Goal: Task Accomplishment & Management: Manage account settings

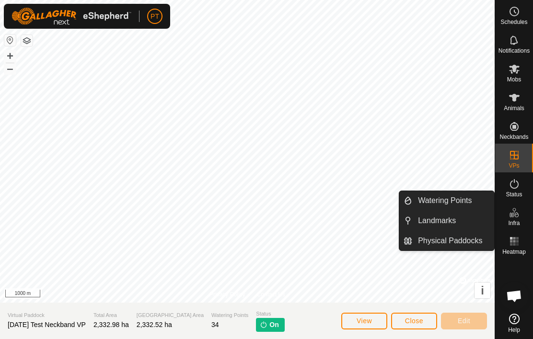
click at [456, 243] on span "Physical Paddocks" at bounding box center [450, 241] width 64 height 12
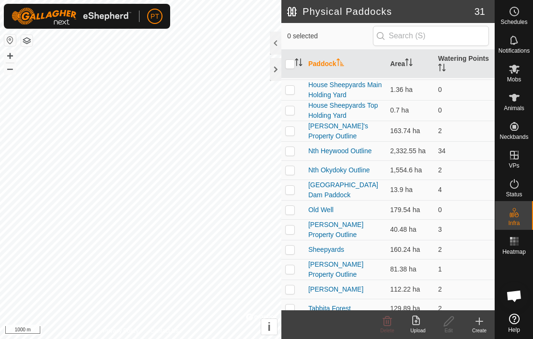
scroll to position [268, 0]
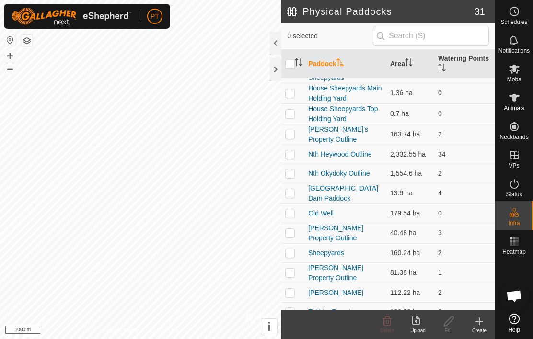
click at [357, 170] on link "Nth Okydoky Outline" at bounding box center [338, 174] width 61 height 8
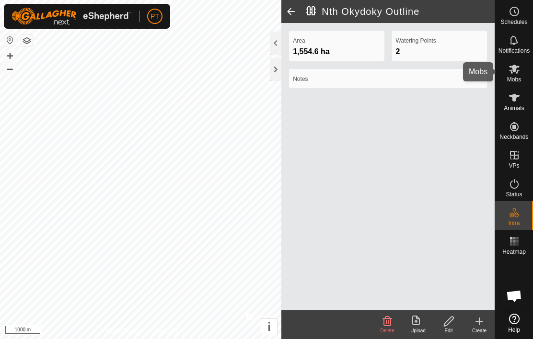
click at [518, 71] on icon at bounding box center [515, 69] width 12 height 12
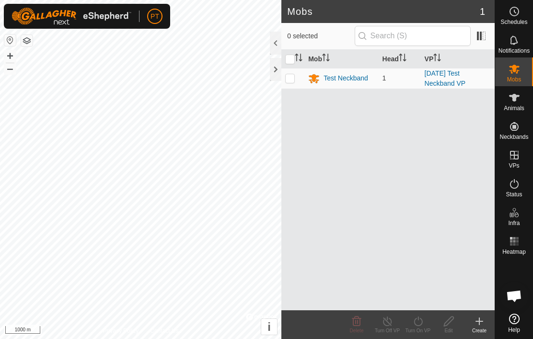
click at [295, 76] on td at bounding box center [292, 78] width 23 height 21
checkbox input "true"
click at [455, 80] on link "[DATE] Test Neckband VP" at bounding box center [445, 79] width 41 height 18
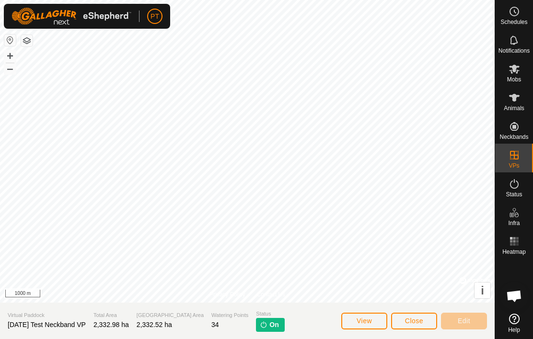
click at [418, 318] on span "Close" at bounding box center [414, 321] width 18 height 8
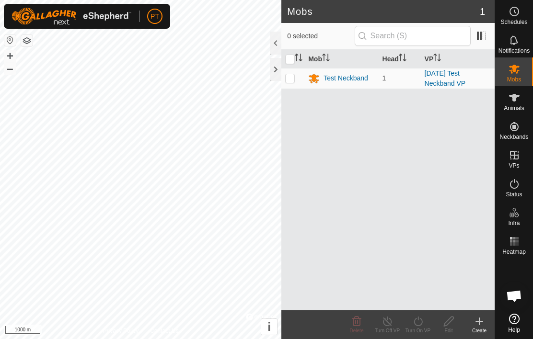
click at [455, 77] on link "[DATE] Test Neckband VP" at bounding box center [445, 79] width 41 height 18
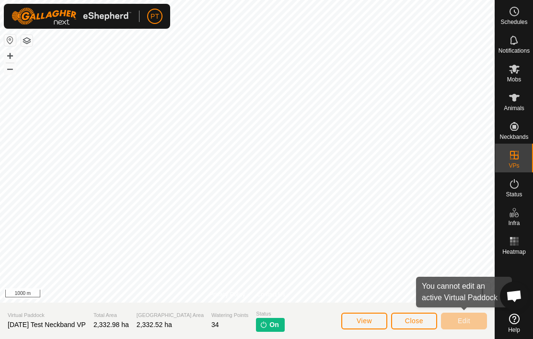
click at [463, 319] on span "Edit" at bounding box center [464, 321] width 12 height 8
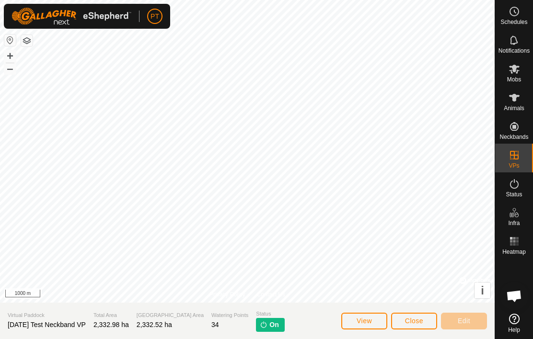
click at [464, 320] on span "Edit" at bounding box center [464, 321] width 12 height 8
click at [463, 319] on span "Edit" at bounding box center [464, 321] width 12 height 8
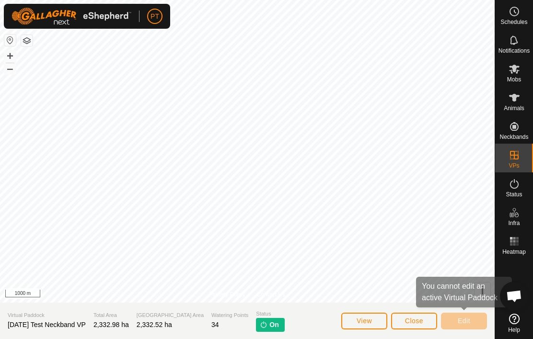
click at [470, 321] on span "Edit" at bounding box center [464, 321] width 12 height 8
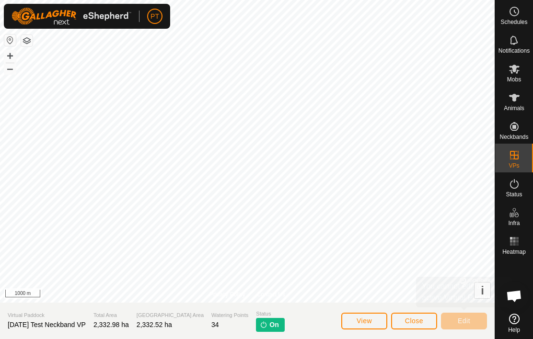
click at [469, 321] on span "Edit" at bounding box center [464, 321] width 12 height 8
click at [269, 325] on span "On" at bounding box center [273, 325] width 9 height 10
click at [269, 321] on span "On" at bounding box center [273, 325] width 9 height 10
click at [269, 324] on span "On" at bounding box center [273, 325] width 9 height 10
click at [269, 325] on span "On" at bounding box center [273, 325] width 9 height 10
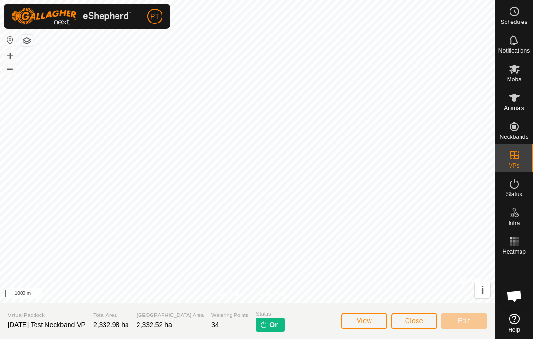
click at [269, 320] on span "On" at bounding box center [273, 325] width 9 height 10
click at [260, 323] on img at bounding box center [264, 325] width 8 height 8
click at [517, 189] on icon at bounding box center [515, 184] width 12 height 12
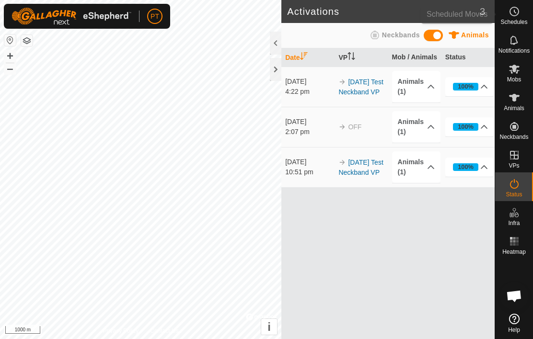
click at [517, 13] on icon at bounding box center [515, 12] width 12 height 12
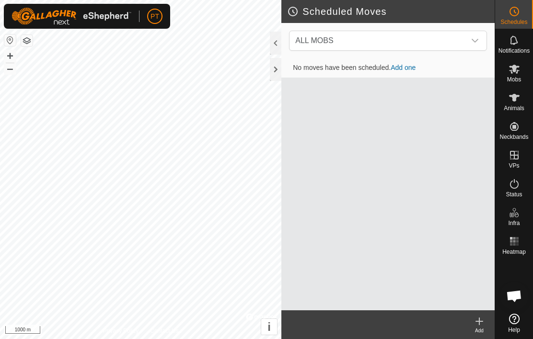
click at [478, 40] on icon "dropdown trigger" at bounding box center [475, 41] width 7 height 4
click at [280, 67] on div at bounding box center [276, 69] width 12 height 23
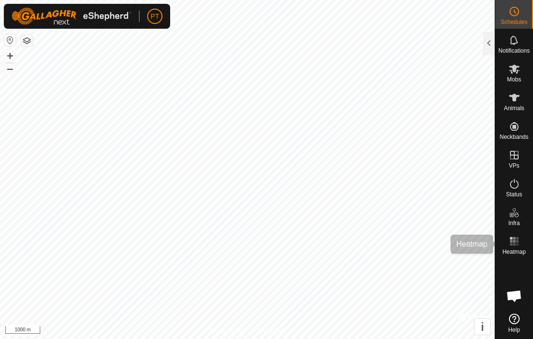
click at [518, 240] on rect at bounding box center [517, 238] width 2 height 2
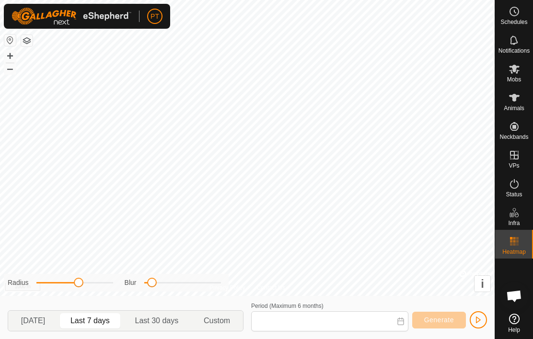
type input "[DATE] - [DATE]"
click at [432, 321] on span "Generate" at bounding box center [439, 320] width 30 height 8
click at [422, 324] on button "Generate" at bounding box center [439, 320] width 54 height 17
click at [437, 320] on span "Generate" at bounding box center [439, 320] width 30 height 8
click at [437, 318] on span "Generate" at bounding box center [439, 320] width 30 height 8
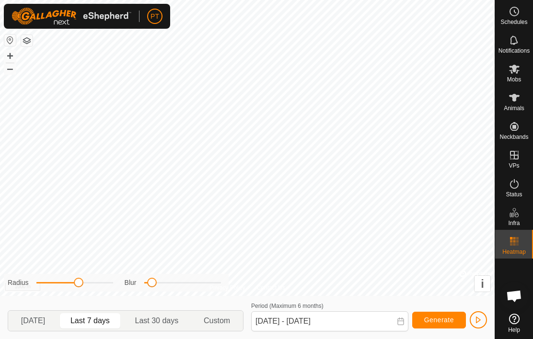
click at [437, 318] on span "Generate" at bounding box center [439, 320] width 30 height 8
click at [447, 313] on button "Generate" at bounding box center [439, 320] width 54 height 17
click at [459, 320] on button "Generate" at bounding box center [439, 320] width 54 height 17
click at [458, 319] on button "Generate" at bounding box center [439, 320] width 54 height 17
click at [453, 316] on span "Generate" at bounding box center [439, 320] width 30 height 8
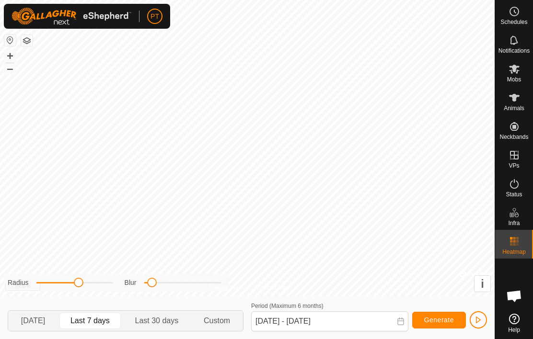
click at [452, 315] on button "Generate" at bounding box center [439, 320] width 54 height 17
click at [443, 313] on button "Generate" at bounding box center [439, 320] width 54 height 17
click at [441, 317] on span "Generate" at bounding box center [439, 320] width 30 height 8
click at [441, 316] on span "Generate" at bounding box center [439, 320] width 30 height 8
click at [459, 319] on button "Generate" at bounding box center [439, 320] width 54 height 17
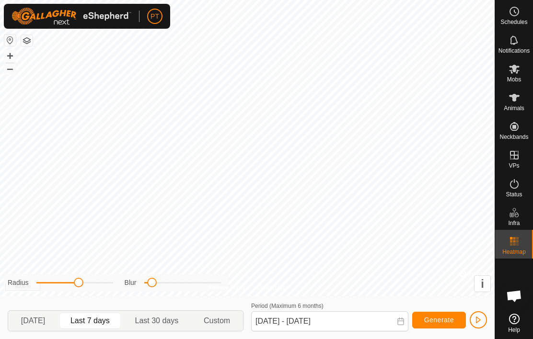
click at [461, 317] on button "Generate" at bounding box center [439, 320] width 54 height 17
click at [460, 317] on button "Generate" at bounding box center [439, 320] width 54 height 17
click at [441, 319] on span "Generate" at bounding box center [439, 320] width 30 height 8
click at [429, 316] on span "Generate" at bounding box center [439, 320] width 30 height 8
click at [483, 316] on button "button" at bounding box center [478, 320] width 17 height 17
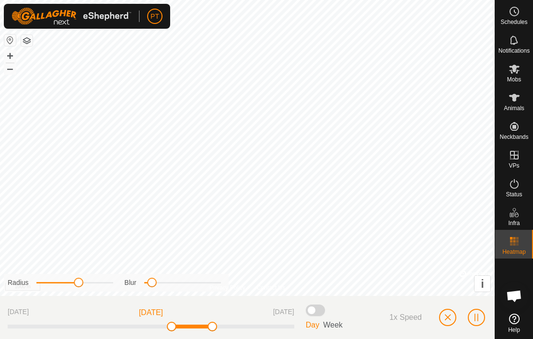
click at [320, 310] on span at bounding box center [315, 311] width 19 height 12
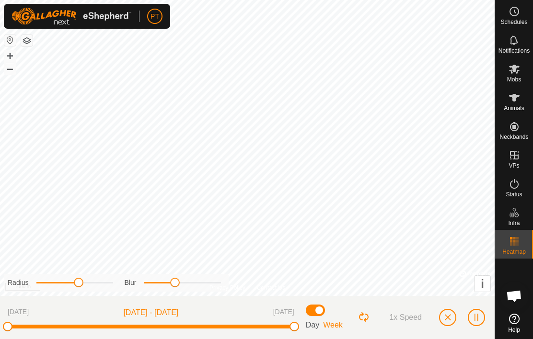
click at [443, 322] on button "button" at bounding box center [447, 317] width 17 height 17
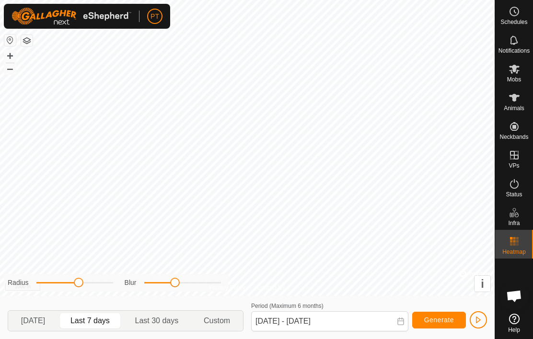
click at [441, 319] on span "Generate" at bounding box center [439, 320] width 30 height 8
click at [424, 318] on span "Generate" at bounding box center [439, 320] width 30 height 8
click at [456, 314] on button "Generate" at bounding box center [439, 320] width 54 height 17
click at [404, 323] on icon at bounding box center [401, 322] width 8 height 8
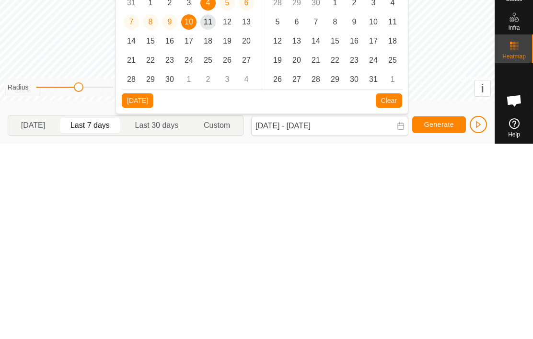
click at [213, 210] on span "11" at bounding box center [207, 217] width 15 height 15
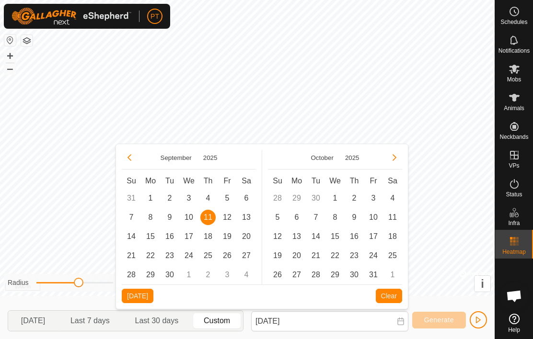
click at [143, 291] on button "[DATE]" at bounding box center [138, 296] width 32 height 14
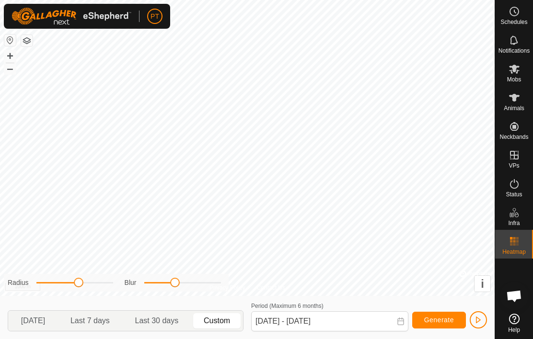
click at [441, 319] on span "Generate" at bounding box center [439, 320] width 30 height 8
click at [95, 325] on span "Last 7 days" at bounding box center [89, 321] width 39 height 12
type input "[DATE] - [DATE]"
click at [443, 320] on span "Generate" at bounding box center [439, 320] width 30 height 8
click at [438, 319] on span "Generate" at bounding box center [439, 320] width 30 height 8
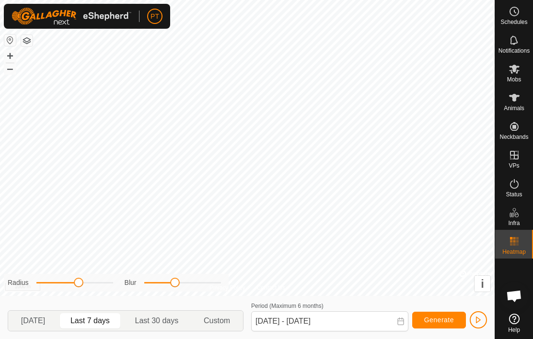
click at [480, 321] on span "button" at bounding box center [479, 320] width 8 height 8
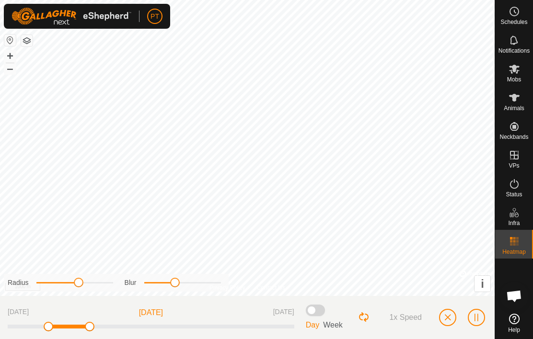
click at [455, 317] on button "button" at bounding box center [447, 317] width 17 height 17
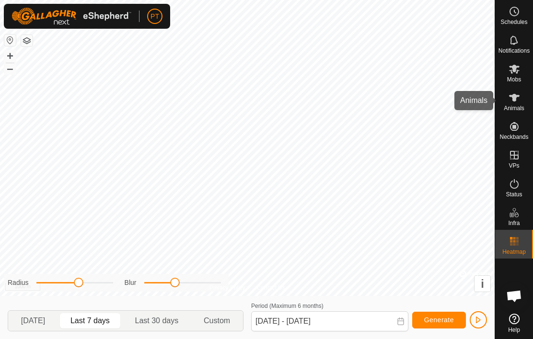
click at [516, 106] on span "Animals" at bounding box center [514, 108] width 21 height 6
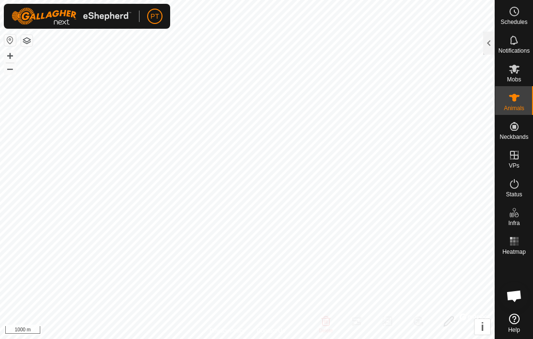
click at [486, 41] on div at bounding box center [489, 43] width 12 height 23
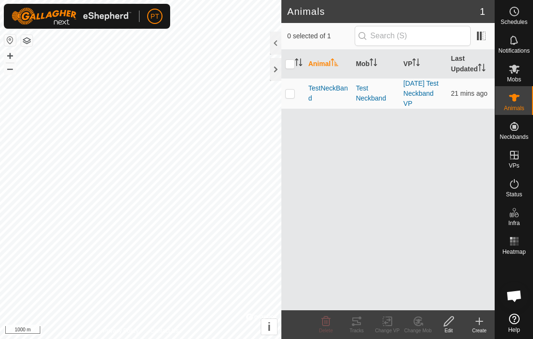
click at [275, 70] on div at bounding box center [276, 69] width 12 height 23
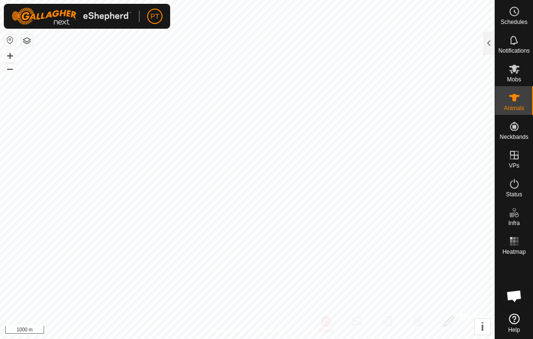
click at [490, 35] on div at bounding box center [489, 43] width 12 height 23
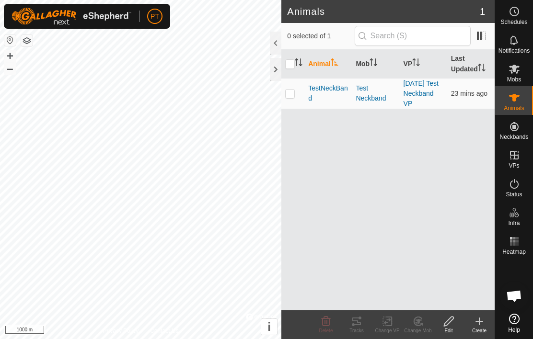
click at [298, 102] on td at bounding box center [292, 93] width 23 height 31
checkbox input "true"
click at [276, 72] on div at bounding box center [276, 69] width 12 height 23
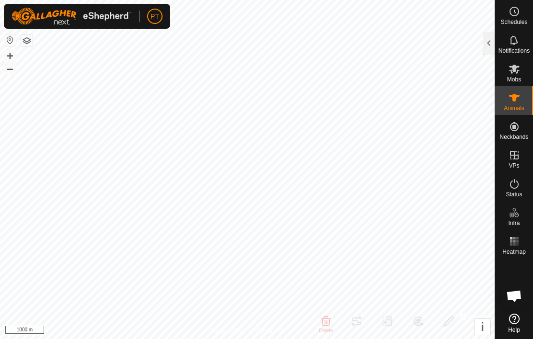
click at [488, 42] on div at bounding box center [489, 43] width 12 height 23
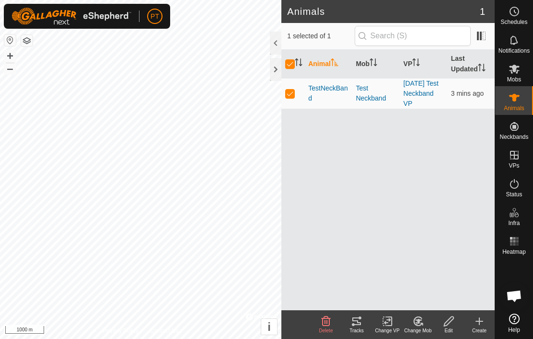
click at [359, 326] on icon at bounding box center [357, 322] width 12 height 12
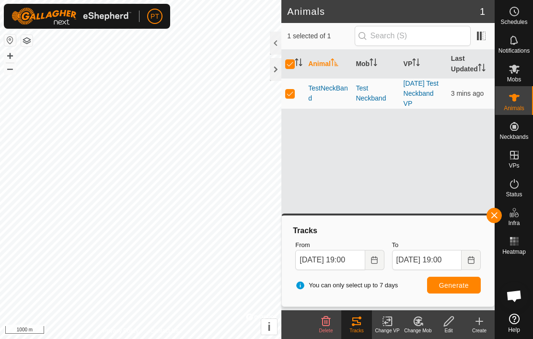
click at [459, 286] on span "Generate" at bounding box center [454, 286] width 30 height 8
click at [278, 66] on div at bounding box center [276, 69] width 12 height 23
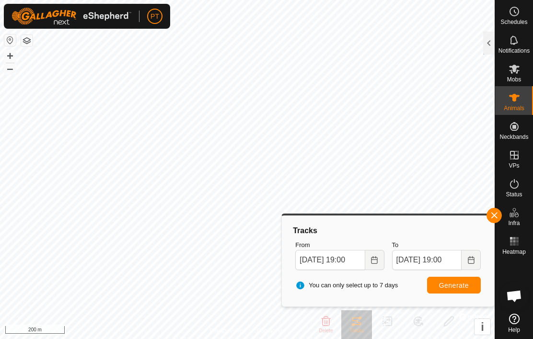
click at [492, 217] on span "button" at bounding box center [494, 216] width 8 height 8
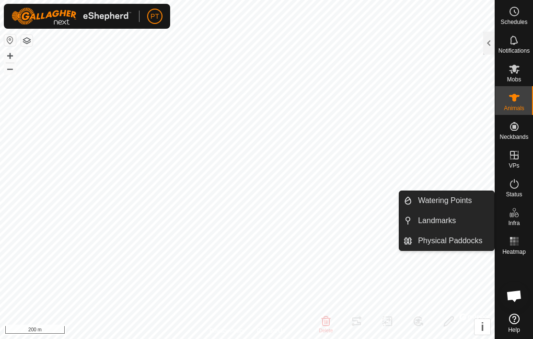
click at [449, 200] on span "Watering Points" at bounding box center [445, 201] width 54 height 12
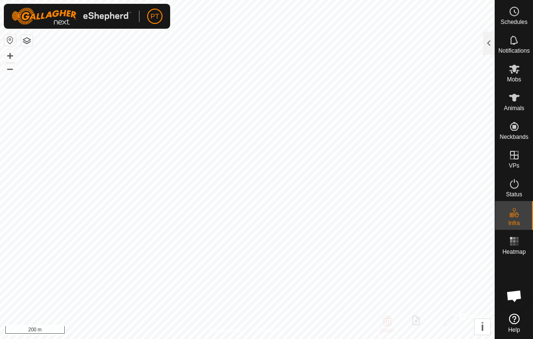
click at [489, 43] on div at bounding box center [489, 43] width 12 height 23
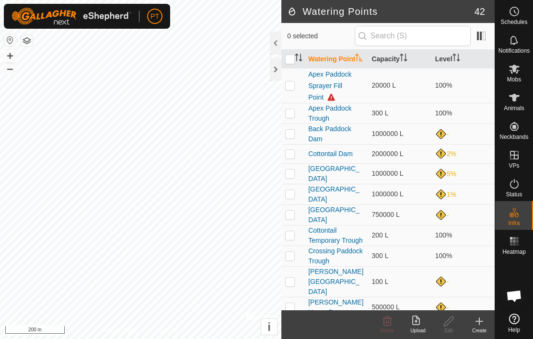
click at [482, 325] on icon at bounding box center [480, 322] width 12 height 12
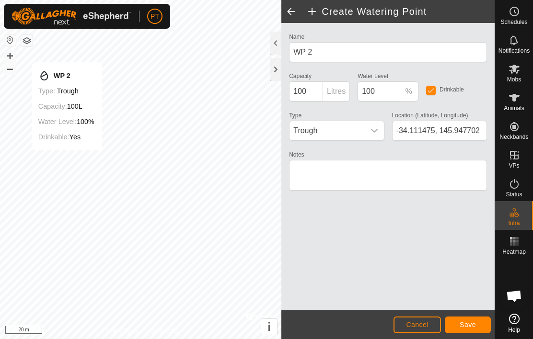
type input "-34.111598, 145.947579"
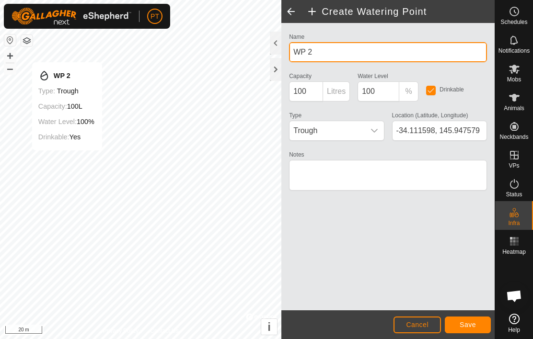
click at [330, 54] on input "WP 2" at bounding box center [388, 52] width 198 height 20
type input "W"
type input "Dam 1"
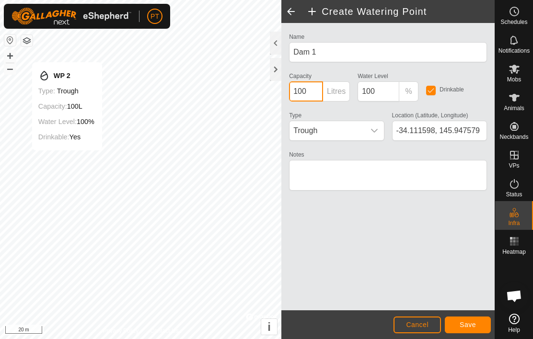
click at [314, 94] on input "100" at bounding box center [306, 91] width 34 height 20
type input "1"
type input "250000"
click at [385, 93] on input "100" at bounding box center [379, 91] width 42 height 20
type input "1"
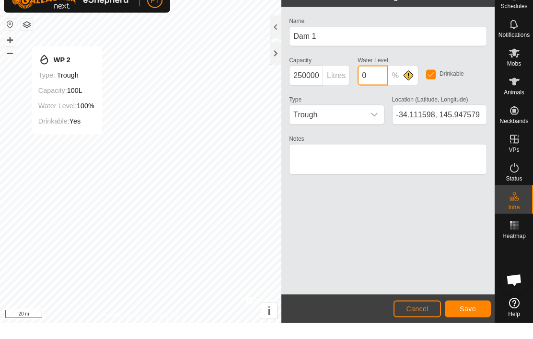
type input "0"
click at [376, 127] on icon "dropdown trigger" at bounding box center [375, 131] width 8 height 8
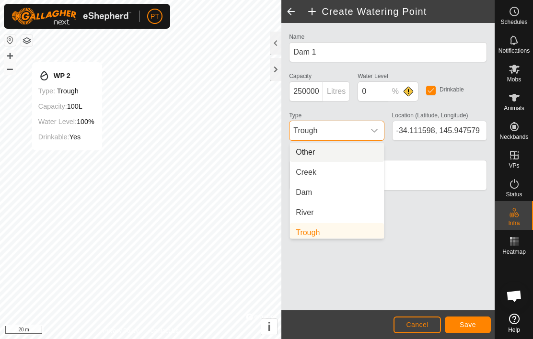
scroll to position [4, 0]
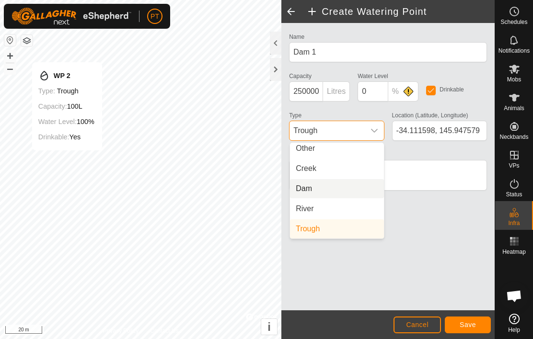
click at [315, 189] on li "Dam" at bounding box center [337, 188] width 94 height 19
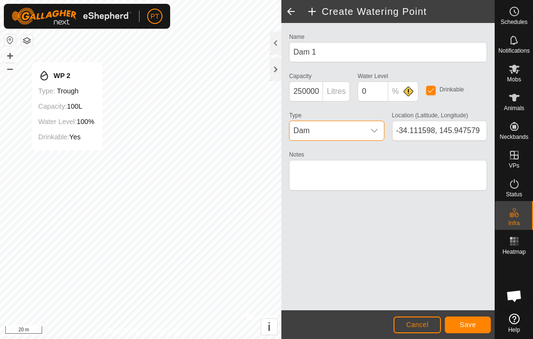
click at [473, 325] on span "Save" at bounding box center [468, 325] width 16 height 8
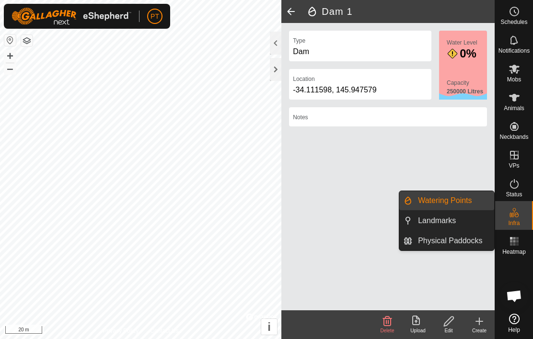
click at [445, 223] on span "Landmarks" at bounding box center [437, 221] width 38 height 12
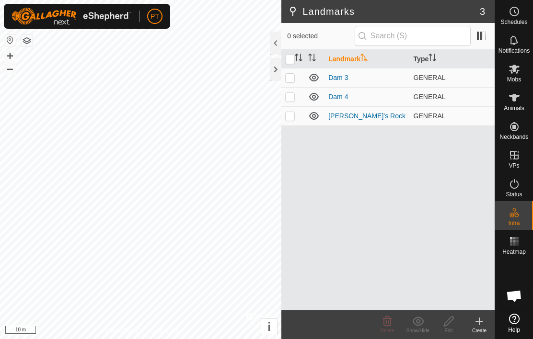
click at [294, 79] on p-checkbox at bounding box center [290, 78] width 10 height 8
checkbox input "true"
click at [295, 97] on p-checkbox at bounding box center [290, 97] width 10 height 8
checkbox input "true"
click at [296, 78] on td at bounding box center [292, 77] width 23 height 19
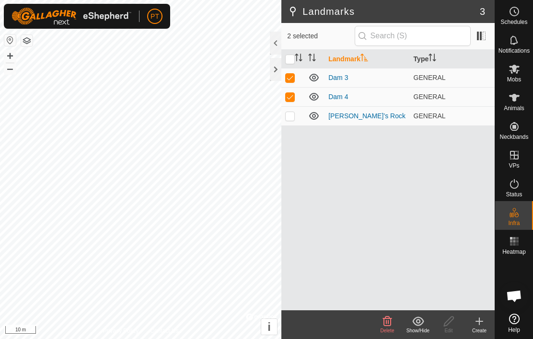
checkbox input "false"
click at [302, 121] on td at bounding box center [292, 115] width 23 height 19
checkbox input "true"
click at [293, 97] on p-checkbox at bounding box center [290, 97] width 10 height 8
click at [296, 96] on td at bounding box center [292, 96] width 23 height 19
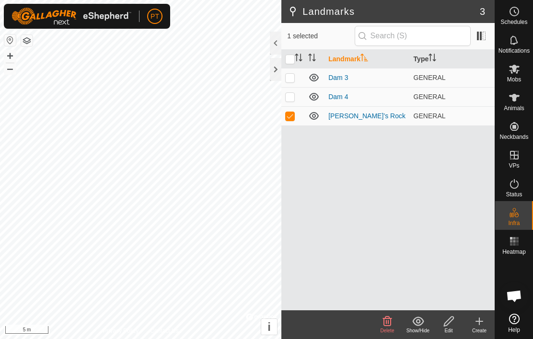
checkbox input "true"
click at [295, 116] on td at bounding box center [292, 115] width 23 height 19
checkbox input "false"
click at [296, 78] on td at bounding box center [292, 77] width 23 height 19
checkbox input "true"
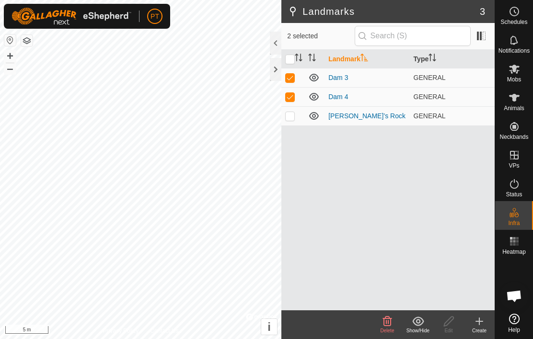
click at [295, 98] on p-checkbox at bounding box center [290, 97] width 10 height 8
checkbox input "false"
click at [295, 60] on icon "Activate to sort" at bounding box center [299, 58] width 8 height 8
click at [293, 58] on input "checkbox" at bounding box center [290, 60] width 10 height 10
checkbox input "true"
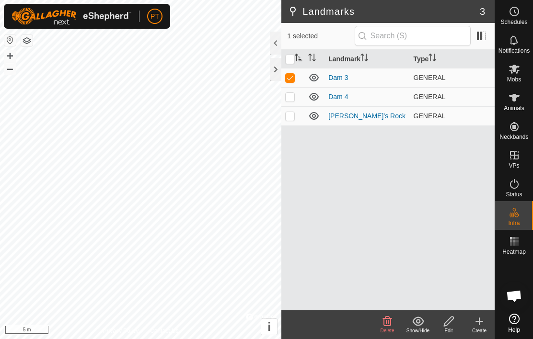
checkbox input "true"
click at [296, 116] on td at bounding box center [292, 115] width 23 height 19
checkbox input "false"
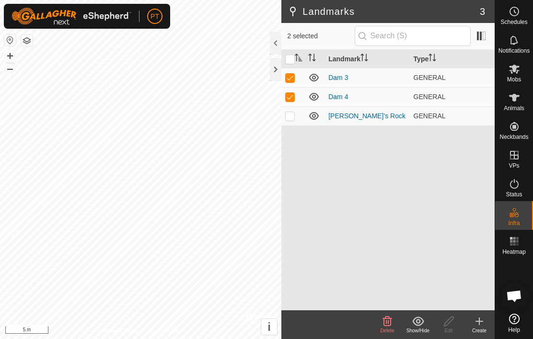
click at [432, 61] on p-sorticon "Activate to sort" at bounding box center [433, 59] width 8 height 8
click at [428, 61] on th "Type" at bounding box center [452, 59] width 85 height 19
click at [298, 77] on td at bounding box center [292, 77] width 23 height 19
checkbox input "false"
click at [452, 323] on icon at bounding box center [449, 322] width 12 height 12
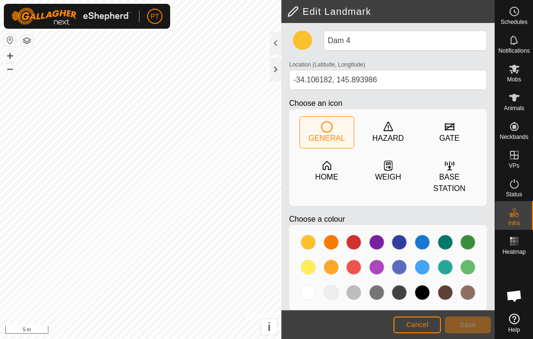
click at [424, 326] on span "Cancel" at bounding box center [417, 325] width 23 height 8
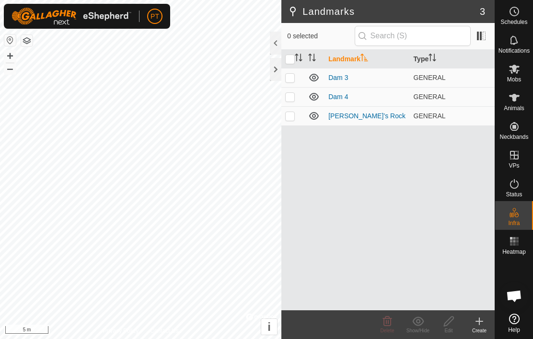
click at [295, 81] on td at bounding box center [292, 77] width 23 height 19
click at [300, 80] on td at bounding box center [292, 77] width 23 height 19
click at [290, 84] on td at bounding box center [292, 77] width 23 height 19
click at [320, 80] on icon at bounding box center [314, 78] width 12 height 12
click at [319, 77] on icon at bounding box center [314, 78] width 12 height 12
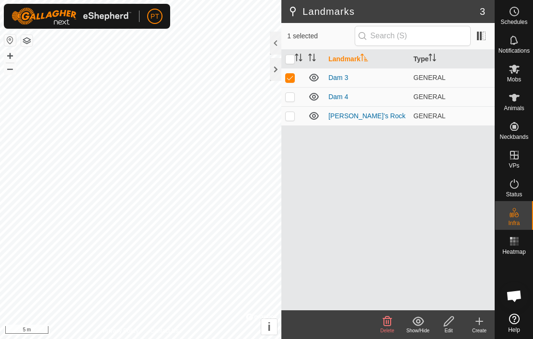
click at [295, 81] on p-checkbox at bounding box center [290, 78] width 10 height 8
click at [295, 77] on td at bounding box center [292, 77] width 23 height 19
checkbox input "true"
click at [451, 323] on icon at bounding box center [449, 322] width 12 height 12
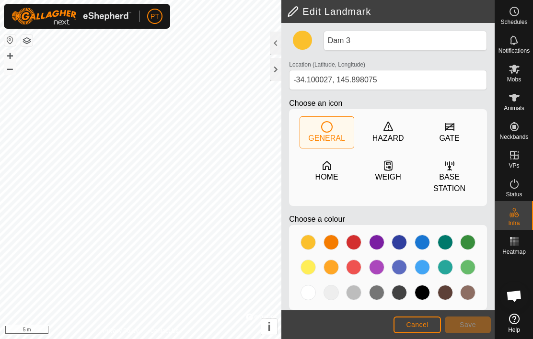
click at [422, 270] on div at bounding box center [422, 267] width 15 height 15
click at [469, 326] on span "Save" at bounding box center [468, 325] width 16 height 8
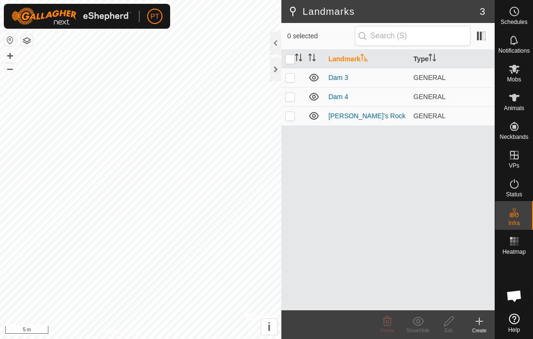
click at [296, 82] on td at bounding box center [292, 77] width 23 height 19
click at [296, 80] on td at bounding box center [292, 77] width 23 height 19
click at [296, 77] on td at bounding box center [292, 77] width 23 height 19
checkbox input "true"
click at [453, 323] on icon at bounding box center [449, 322] width 12 height 12
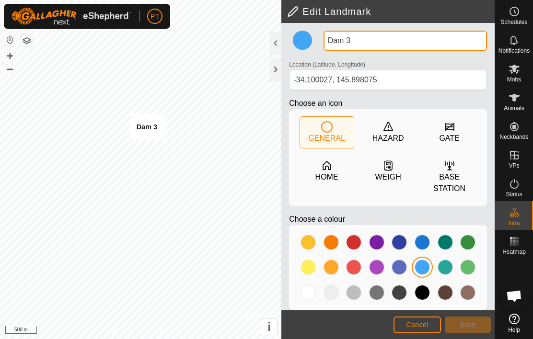
click at [373, 41] on input "Dam 3" at bounding box center [405, 41] width 163 height 20
type input "D"
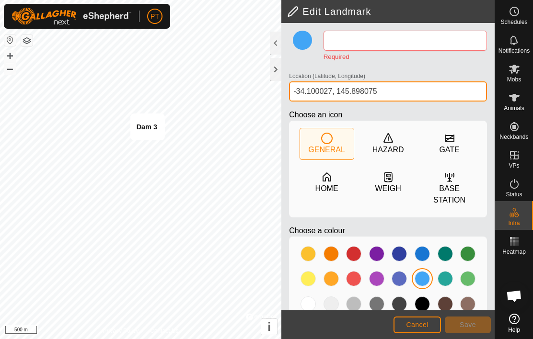
click at [411, 90] on input "-34.100027, 145.898075" at bounding box center [388, 91] width 198 height 20
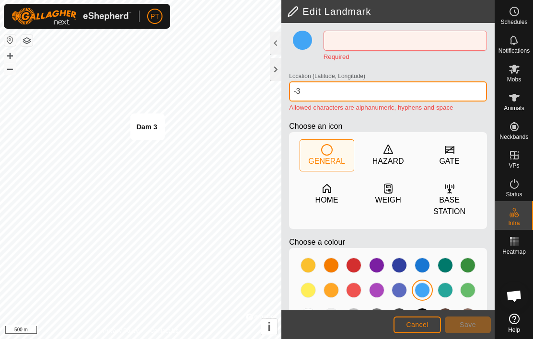
type input "-"
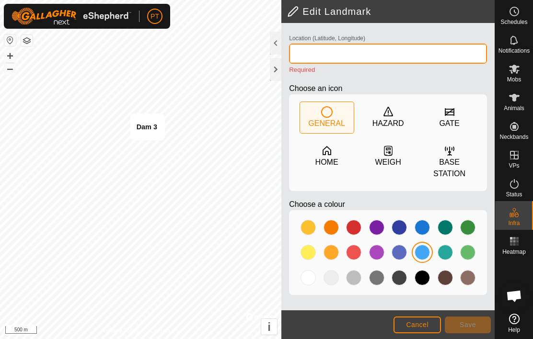
scroll to position [39, 0]
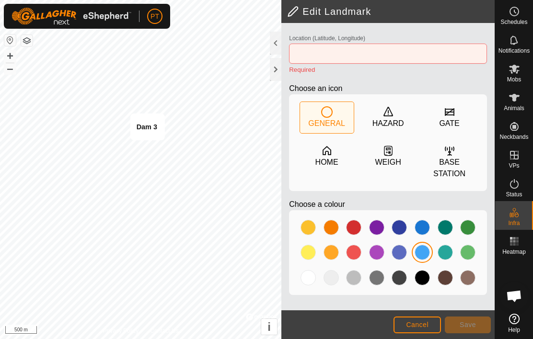
click at [474, 325] on span "Save" at bounding box center [468, 325] width 16 height 8
click at [418, 324] on span "Cancel" at bounding box center [417, 325] width 23 height 8
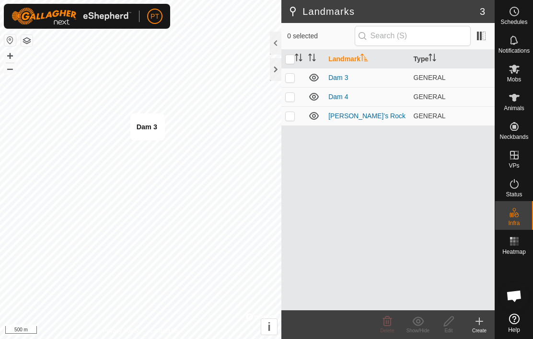
click at [293, 79] on p-checkbox at bounding box center [290, 78] width 10 height 8
click at [485, 35] on span at bounding box center [481, 35] width 15 height 15
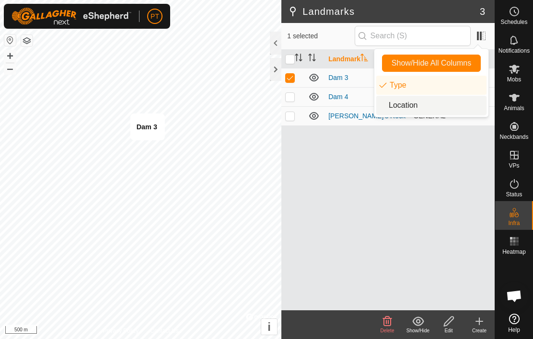
click at [412, 110] on li "Location" at bounding box center [431, 105] width 110 height 19
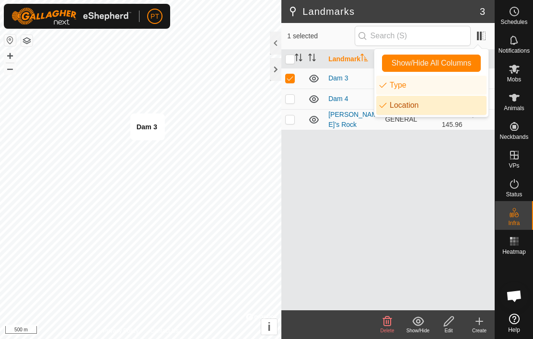
click at [410, 174] on div "Landmark Type Location Dam 3 GENERAL [GEOGRAPHIC_DATA] Dam 4 GENERAL -34.10618,…" at bounding box center [387, 180] width 213 height 261
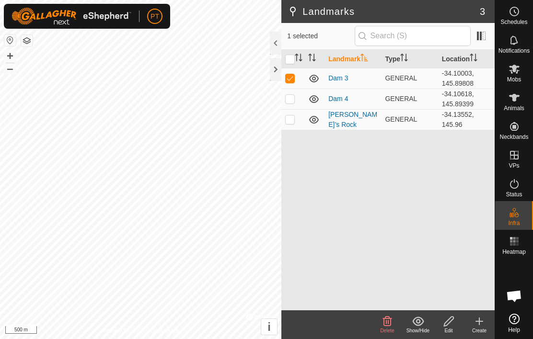
click at [318, 77] on icon at bounding box center [314, 79] width 12 height 12
click at [319, 77] on icon at bounding box center [314, 79] width 12 height 12
click at [319, 78] on icon at bounding box center [314, 79] width 12 height 12
click at [295, 82] on p-checkbox at bounding box center [290, 78] width 10 height 8
click at [319, 74] on icon at bounding box center [314, 79] width 12 height 12
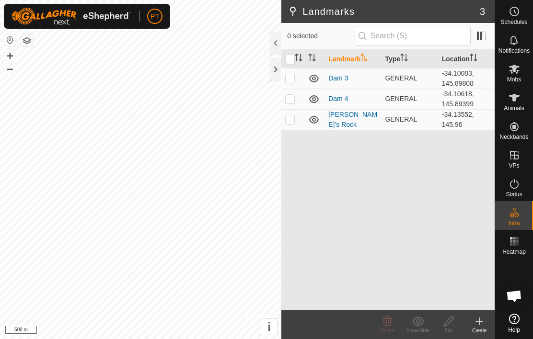
click at [294, 81] on p-checkbox at bounding box center [290, 78] width 10 height 8
click at [391, 325] on icon at bounding box center [388, 322] width 12 height 12
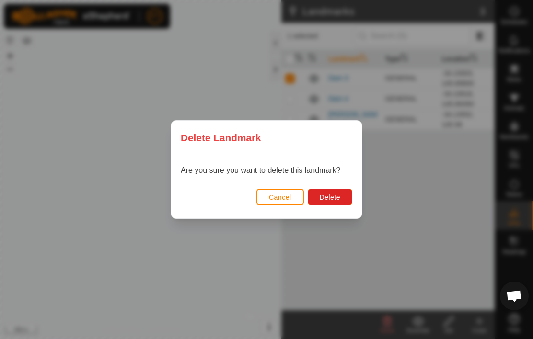
click at [339, 196] on span "Delete" at bounding box center [330, 198] width 21 height 8
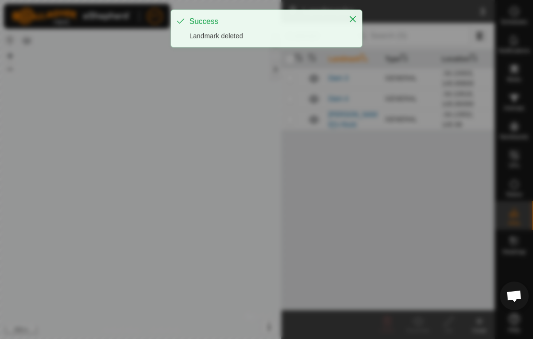
checkbox input "false"
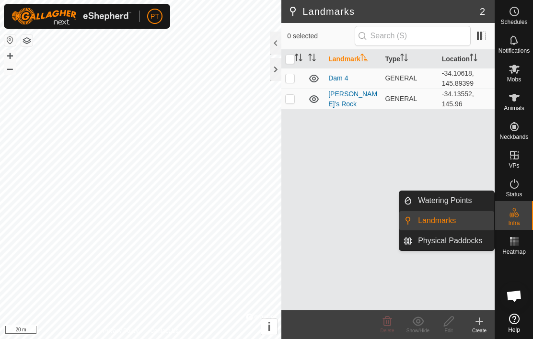
click at [462, 203] on span "Watering Points" at bounding box center [445, 201] width 54 height 12
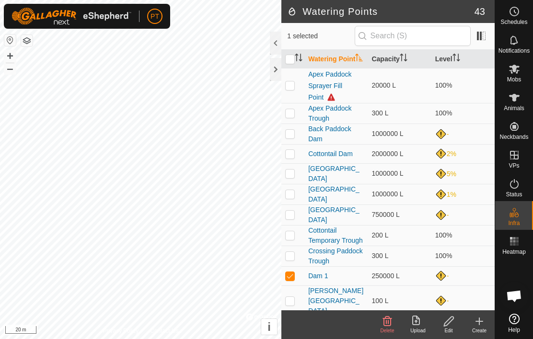
click at [294, 274] on p-checkbox at bounding box center [290, 276] width 10 height 8
checkbox input "false"
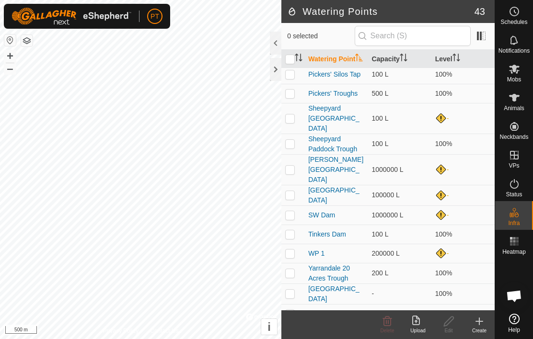
scroll to position [604, 0]
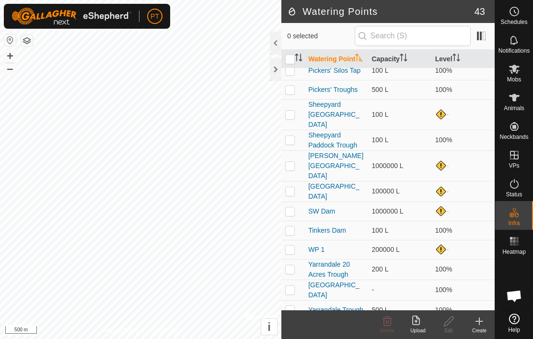
click at [293, 246] on p-checkbox at bounding box center [290, 250] width 10 height 8
click at [294, 246] on p-checkbox at bounding box center [290, 250] width 10 height 8
click at [295, 240] on td at bounding box center [292, 249] width 23 height 19
click at [297, 240] on td at bounding box center [292, 249] width 23 height 19
click at [295, 246] on p-checkbox at bounding box center [290, 250] width 10 height 8
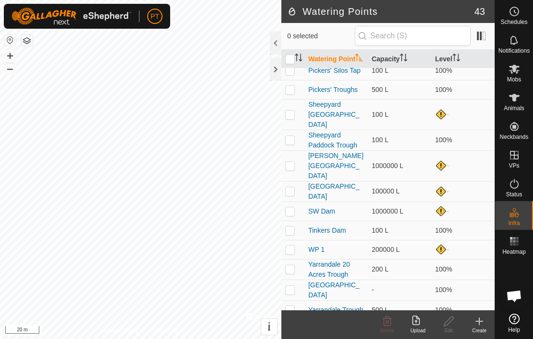
checkbox input "true"
click at [448, 325] on icon at bounding box center [449, 322] width 10 height 10
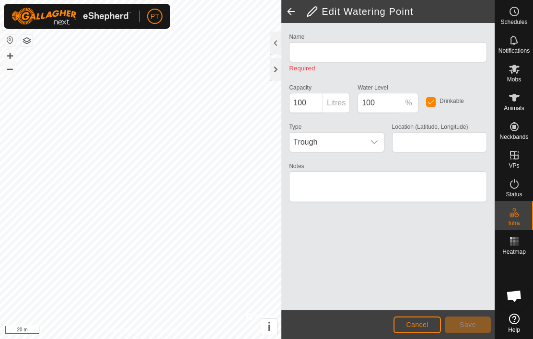
type input "WP 1"
type input "200000"
type input "0"
type input "-34.118884, 145.901079"
type textarea "Usually dry"
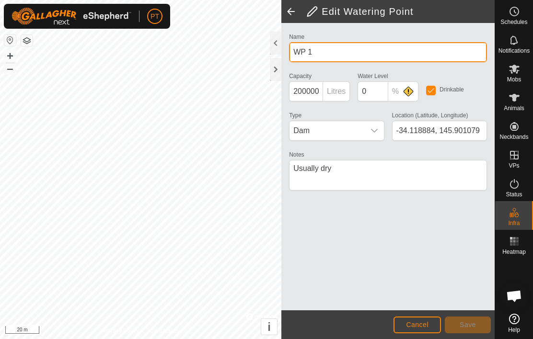
click at [330, 55] on input "WP 1" at bounding box center [388, 52] width 198 height 20
type input "W"
type input "Yarrandale Dam"
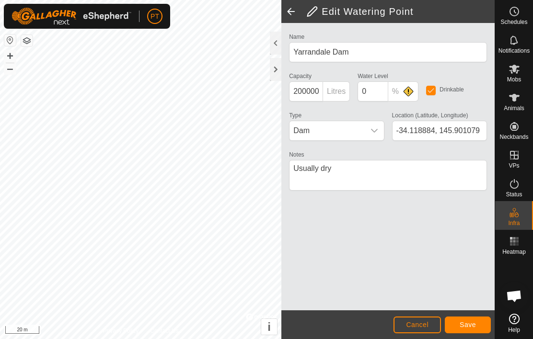
click at [471, 323] on span "Save" at bounding box center [468, 325] width 16 height 8
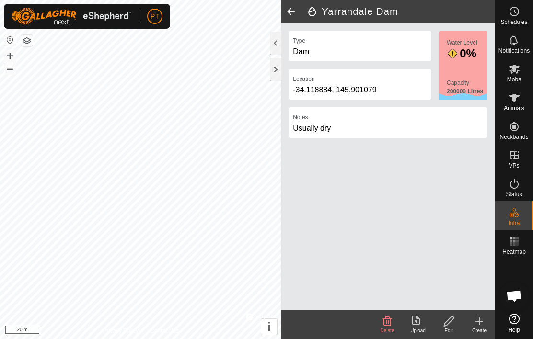
click at [293, 13] on span at bounding box center [290, 11] width 19 height 23
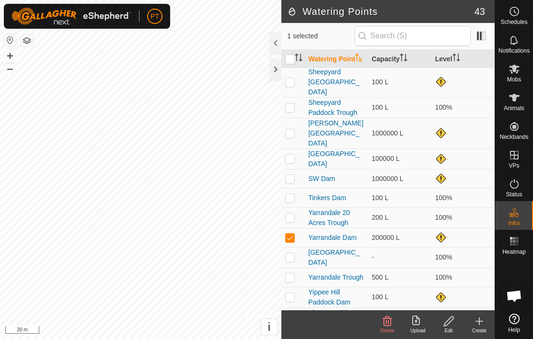
scroll to position [637, 0]
click at [294, 234] on p-checkbox at bounding box center [290, 238] width 10 height 8
checkbox input "false"
click at [486, 325] on create-svg-icon at bounding box center [479, 322] width 31 height 12
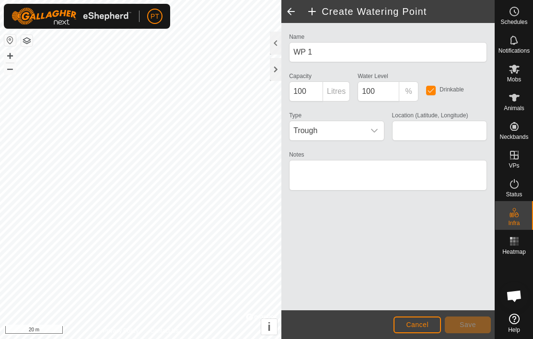
type input "-34.106220, 145.893971"
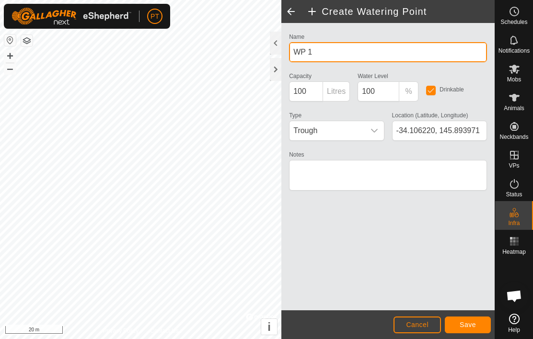
click at [336, 52] on input "WP 1" at bounding box center [388, 52] width 198 height 20
type input "W"
type input "Y"
type input "Nth Okydoky Dam 1"
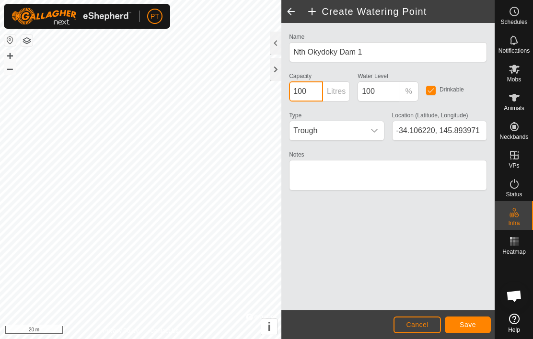
click at [315, 93] on input "100" at bounding box center [306, 91] width 34 height 20
type input "1"
type input "100000"
click at [374, 133] on icon "dropdown trigger" at bounding box center [375, 131] width 8 height 8
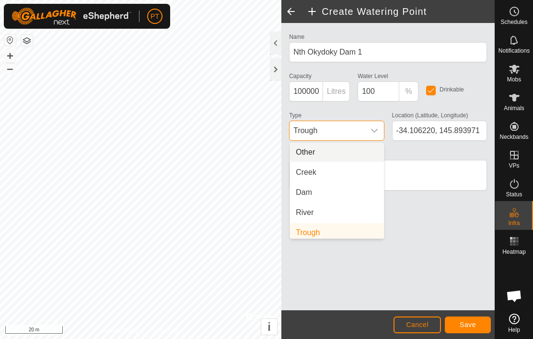
scroll to position [4, 0]
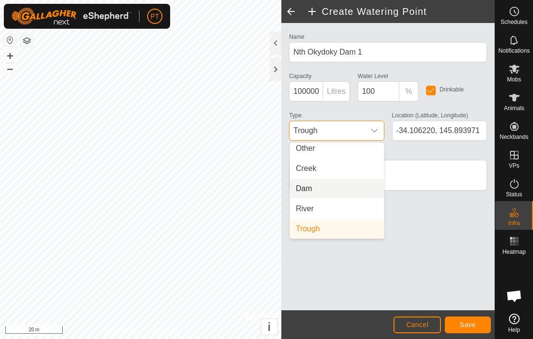
click at [325, 193] on li "Dam" at bounding box center [337, 188] width 94 height 19
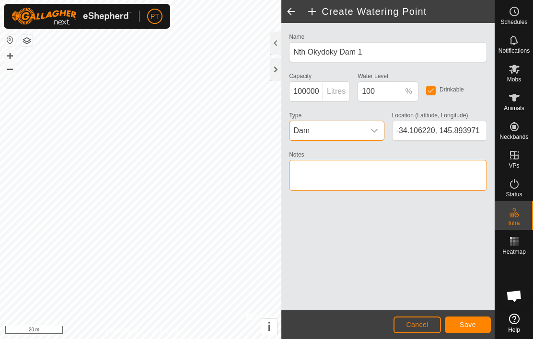
click at [348, 178] on textarea "Notes" at bounding box center [388, 175] width 198 height 31
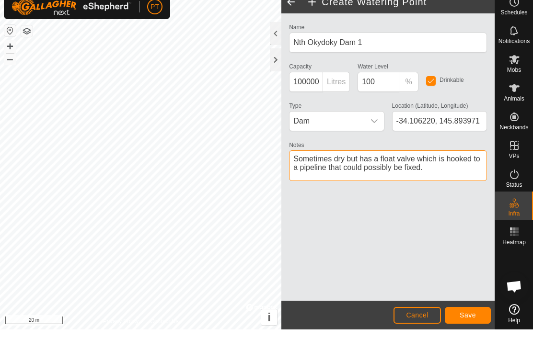
type textarea "Sometimes dry but has a float valve which is hooked to a pipeline that could po…"
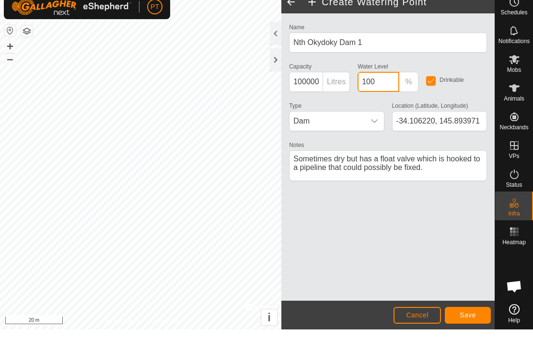
click at [384, 84] on input "100" at bounding box center [379, 91] width 42 height 20
type input "1"
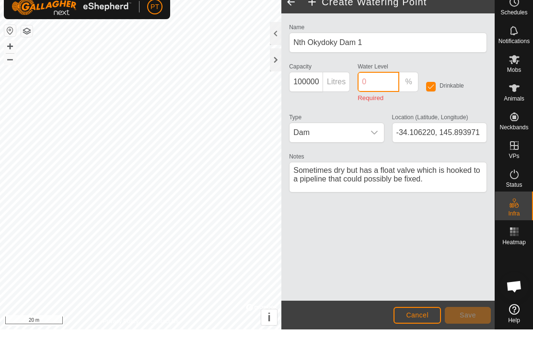
type input "0"
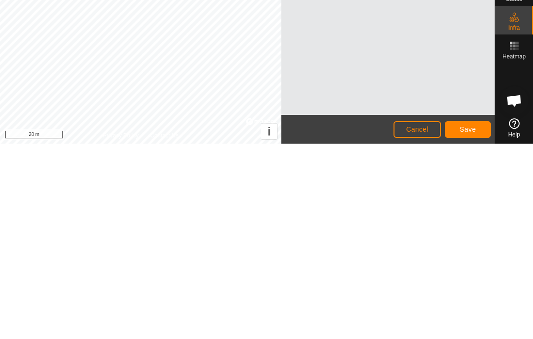
type input "0"
click at [476, 321] on span "Save" at bounding box center [468, 325] width 16 height 8
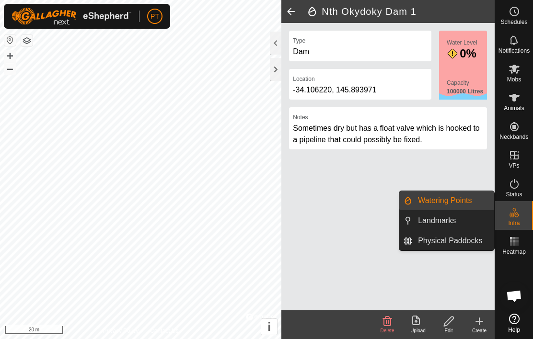
click at [444, 221] on span "Landmarks" at bounding box center [437, 221] width 38 height 12
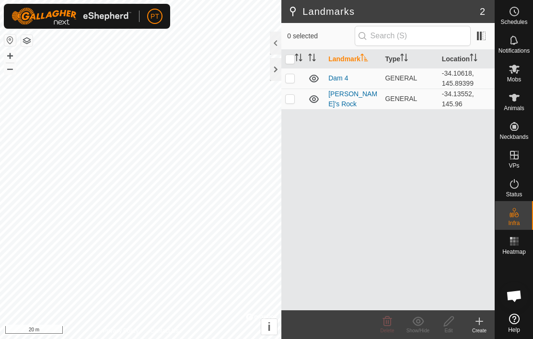
click at [295, 84] on td at bounding box center [292, 78] width 23 height 21
checkbox input "true"
click at [393, 322] on icon at bounding box center [388, 322] width 12 height 12
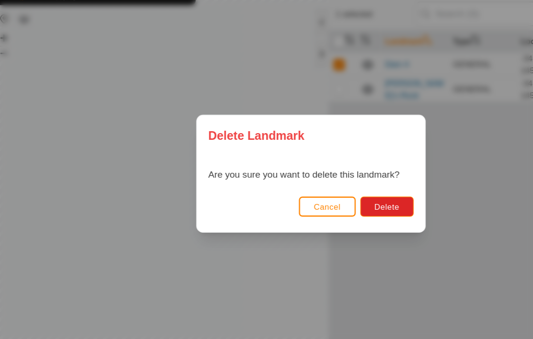
click at [328, 194] on span "Delete" at bounding box center [330, 198] width 21 height 8
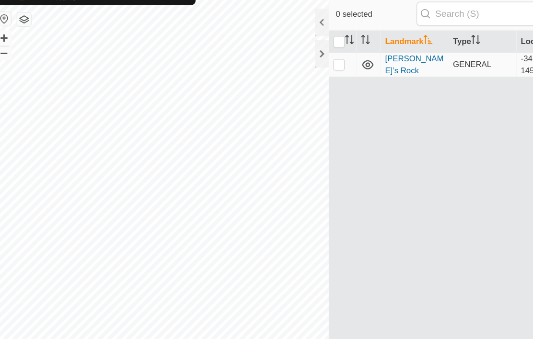
click at [285, 74] on p-checkbox at bounding box center [290, 78] width 10 height 8
checkbox input "true"
click at [288, 74] on p-checkbox at bounding box center [290, 78] width 10 height 8
checkbox input "false"
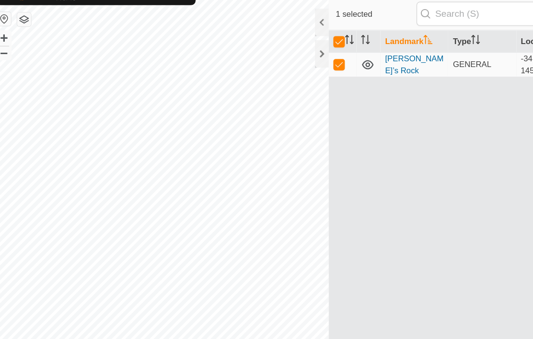
checkbox input "false"
click at [270, 32] on div at bounding box center [276, 43] width 12 height 23
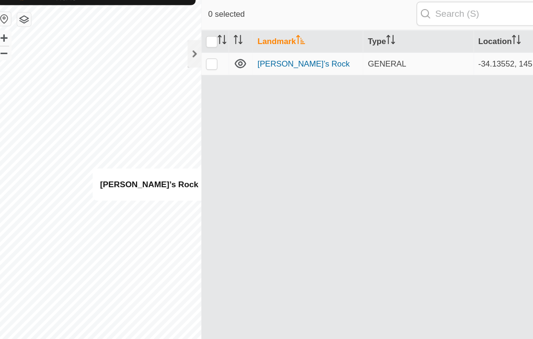
click at [175, 175] on div "Landmark Type Location [GEOGRAPHIC_DATA]’s Rock GENERAL -34.13552, 145.96" at bounding box center [335, 180] width 320 height 261
click at [180, 74] on p-checkbox at bounding box center [184, 78] width 10 height 8
checkbox input "true"
click at [163, 58] on div at bounding box center [169, 69] width 12 height 23
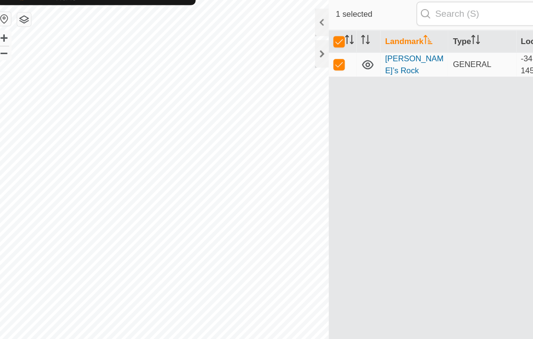
click at [270, 58] on div at bounding box center [276, 69] width 12 height 23
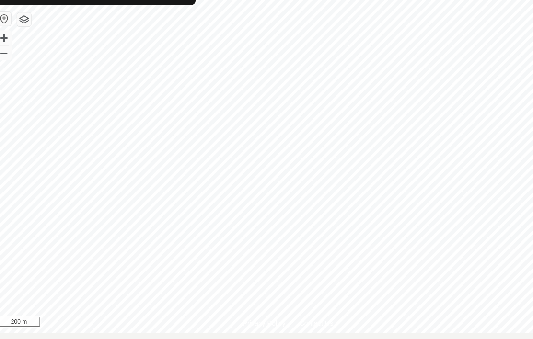
click at [25, 35] on button "button" at bounding box center [27, 41] width 12 height 12
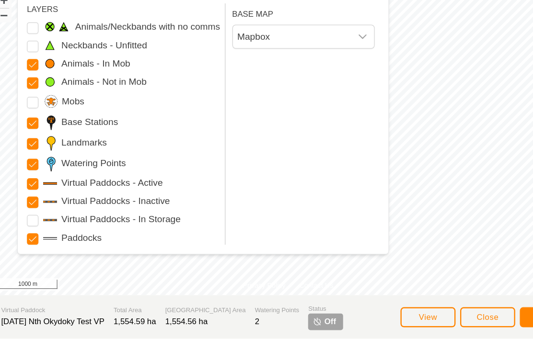
click at [309, 303] on section "Virtual Paddock [DATE] Nth Okydoky Test VP Total Area 1,554.59 ha Grazing Area …" at bounding box center [247, 321] width 495 height 36
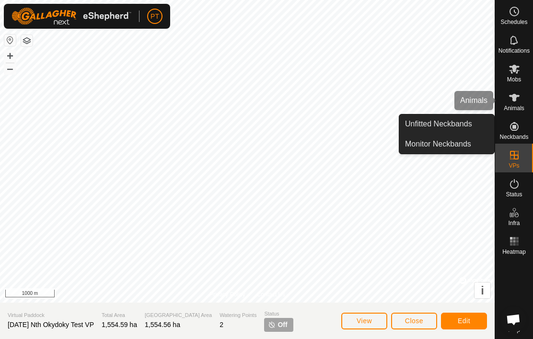
click at [519, 100] on icon at bounding box center [515, 98] width 12 height 12
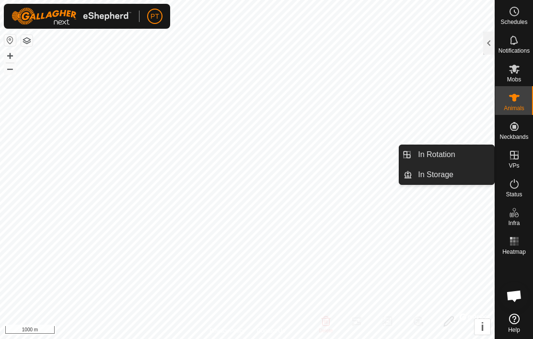
click at [519, 157] on icon at bounding box center [515, 156] width 12 height 12
click at [521, 155] on es-virtualpaddocks-svg-icon at bounding box center [514, 155] width 17 height 15
click at [421, 157] on span "In Rotation" at bounding box center [436, 155] width 37 height 12
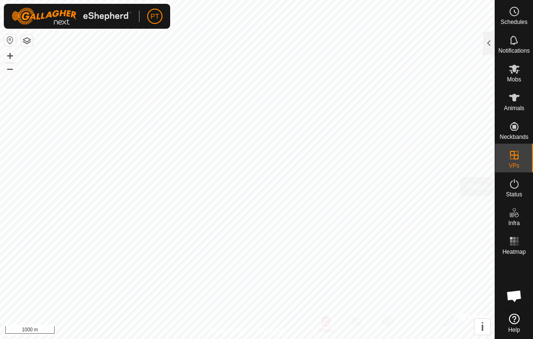
click at [515, 188] on icon at bounding box center [515, 184] width 12 height 12
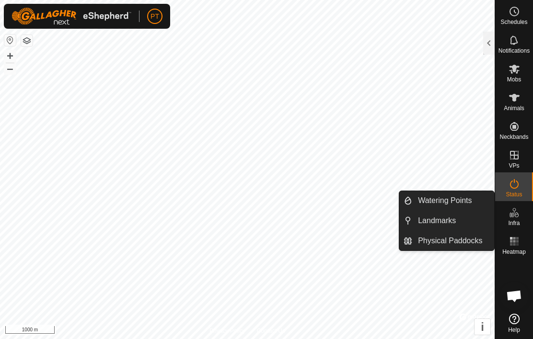
click at [472, 244] on span "Physical Paddocks" at bounding box center [450, 241] width 64 height 12
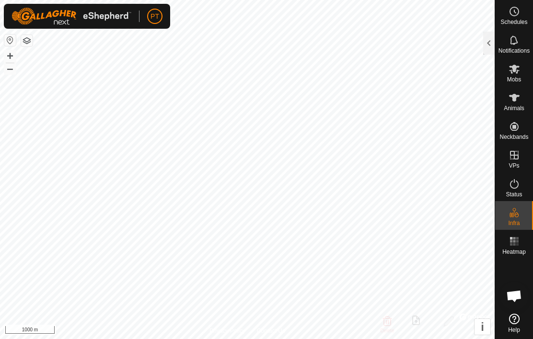
click at [485, 42] on div at bounding box center [489, 43] width 12 height 23
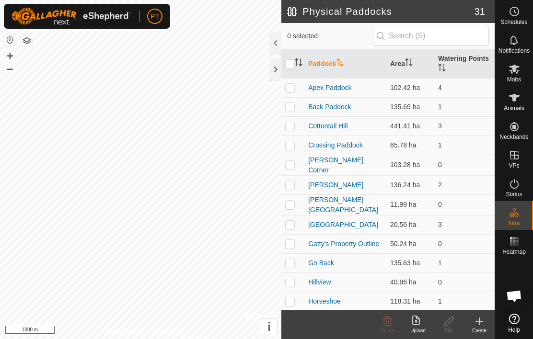
click at [320, 326] on footer "Delete Upload Edit Create" at bounding box center [387, 325] width 213 height 29
click at [321, 325] on footer "Delete Upload Edit Create" at bounding box center [387, 325] width 213 height 29
click at [333, 324] on footer "Delete Upload Edit Create" at bounding box center [387, 325] width 213 height 29
click at [333, 331] on footer "Delete Upload Edit Create" at bounding box center [387, 325] width 213 height 29
click at [522, 270] on div at bounding box center [514, 284] width 38 height 51
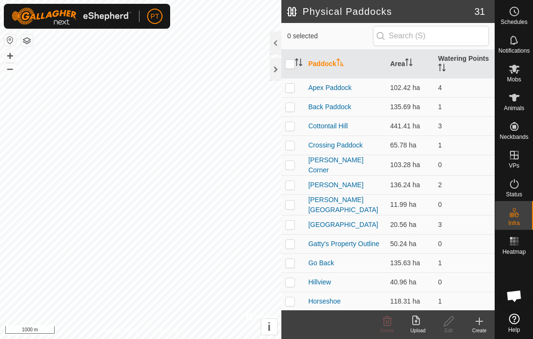
click at [527, 270] on div at bounding box center [514, 284] width 38 height 51
click at [518, 247] on es-heatmap-svg-icon at bounding box center [514, 241] width 17 height 15
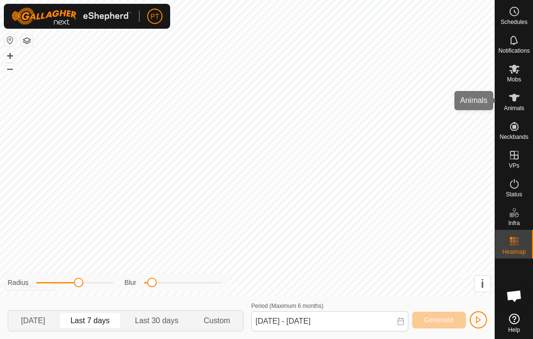
click at [516, 102] on icon at bounding box center [515, 98] width 12 height 12
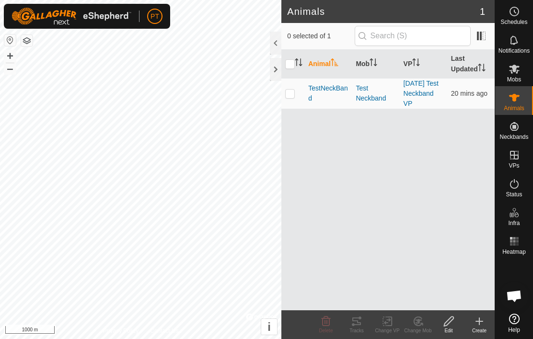
click at [291, 97] on p-checkbox at bounding box center [290, 94] width 10 height 8
checkbox input "true"
click at [471, 68] on th "Last Updated" at bounding box center [470, 64] width 47 height 29
click at [474, 70] on th "Last Updated" at bounding box center [470, 64] width 47 height 29
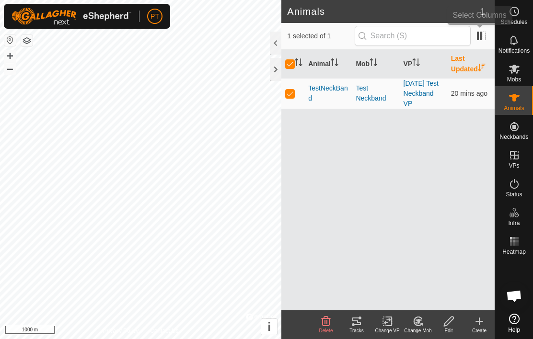
click at [488, 37] on span at bounding box center [481, 35] width 15 height 15
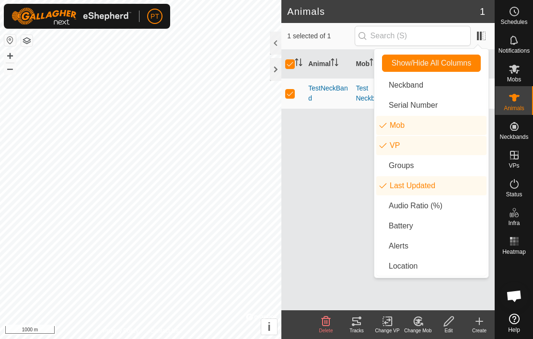
click at [437, 64] on span "Show/Hide All Columns" at bounding box center [432, 63] width 80 height 9
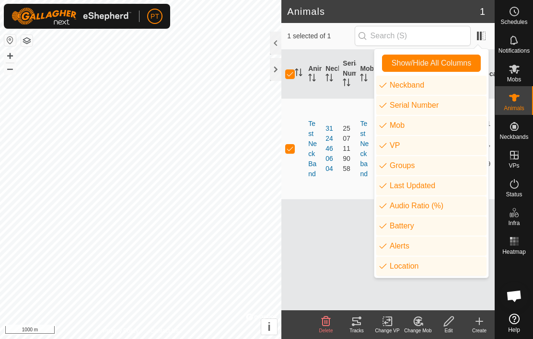
click at [285, 199] on td at bounding box center [292, 148] width 23 height 101
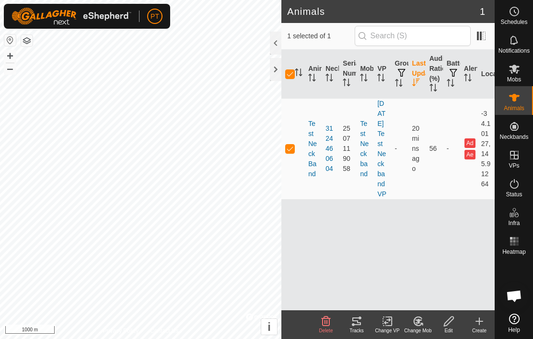
checkbox input "false"
click at [301, 199] on td at bounding box center [292, 148] width 23 height 101
checkbox input "true"
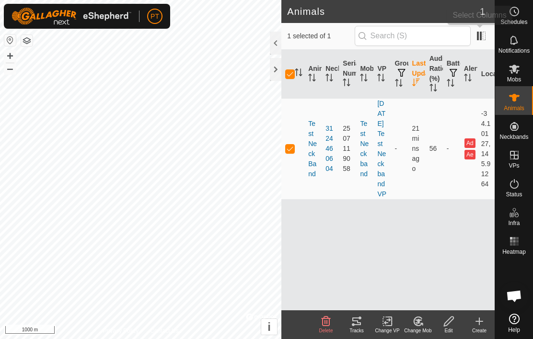
click at [485, 36] on span at bounding box center [481, 35] width 15 height 15
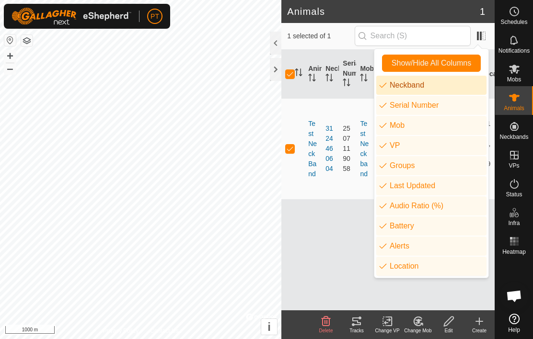
click at [391, 87] on li "Neckband" at bounding box center [431, 85] width 110 height 19
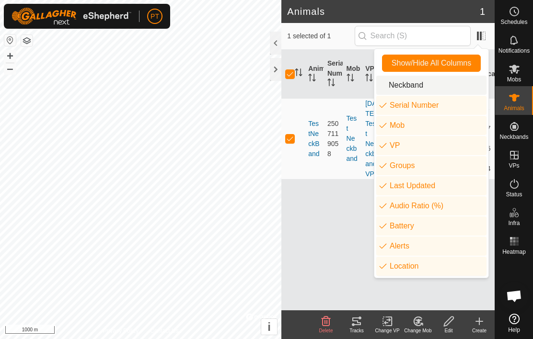
click at [391, 85] on li "Neckband" at bounding box center [431, 85] width 110 height 19
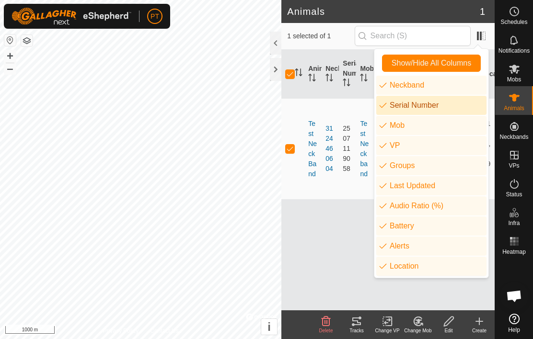
click at [390, 107] on li "Serial Number" at bounding box center [431, 105] width 110 height 19
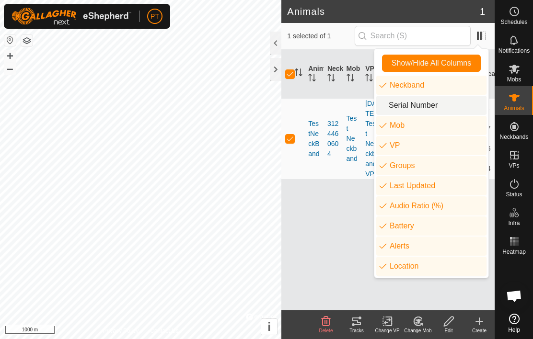
click at [387, 123] on checkicon "mob.label.mob" at bounding box center [386, 126] width 8 height 8
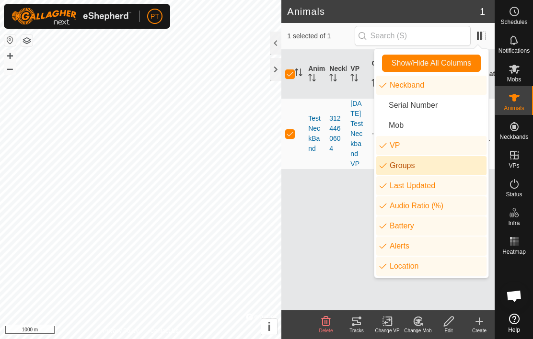
click at [391, 169] on li "Groups" at bounding box center [431, 165] width 110 height 19
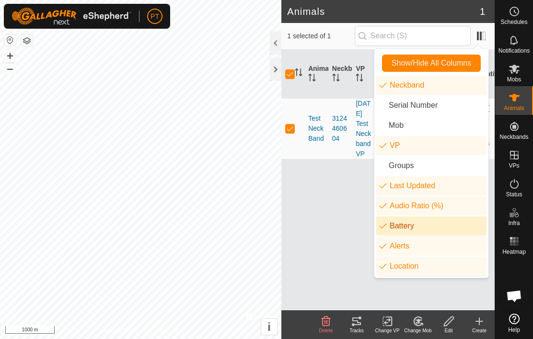
click at [391, 229] on li "Battery" at bounding box center [431, 226] width 110 height 19
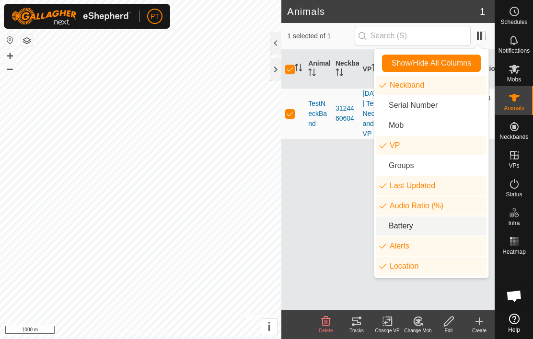
click at [390, 225] on li "Battery" at bounding box center [431, 226] width 110 height 19
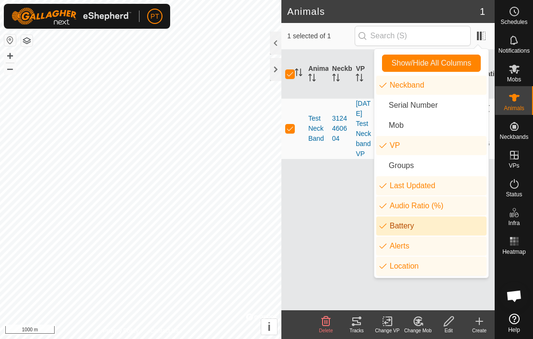
click at [389, 267] on checkicon "common.label.location" at bounding box center [386, 267] width 8 height 8
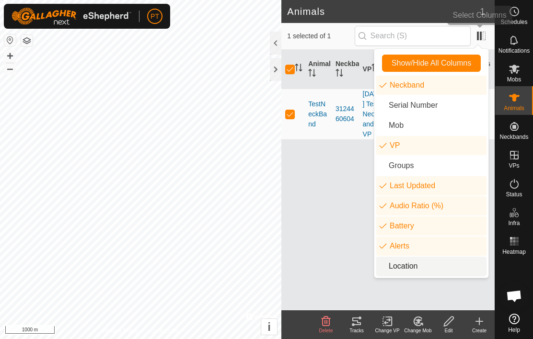
click at [487, 36] on span at bounding box center [481, 35] width 15 height 15
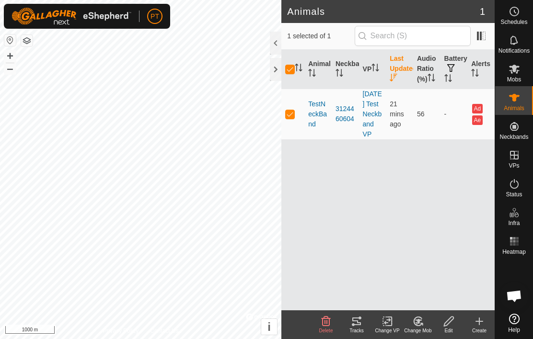
click at [480, 114] on button "Ad" at bounding box center [477, 109] width 11 height 10
click at [480, 125] on button "Ae" at bounding box center [477, 121] width 11 height 10
click at [483, 125] on button "Ae" at bounding box center [477, 121] width 11 height 10
click at [482, 125] on button "Ae" at bounding box center [477, 121] width 11 height 10
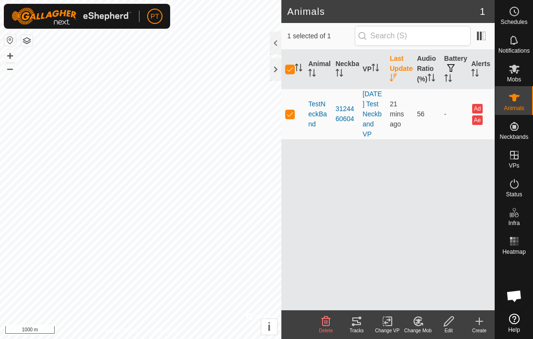
click at [481, 114] on button "Ad" at bounding box center [477, 109] width 11 height 10
click at [482, 114] on button "Ad" at bounding box center [477, 109] width 11 height 10
click at [482, 125] on button "Ae" at bounding box center [477, 121] width 11 height 10
click at [483, 125] on div "Ae" at bounding box center [478, 120] width 12 height 10
click at [483, 114] on button "Ad" at bounding box center [477, 109] width 11 height 10
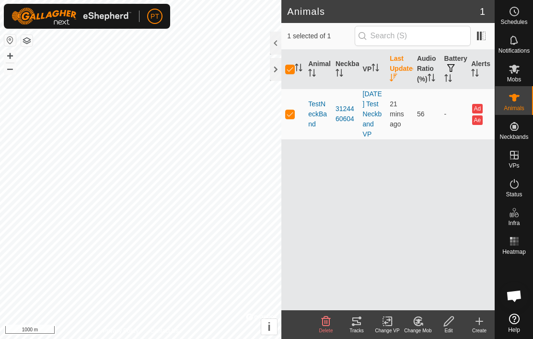
click at [484, 114] on div "Ad" at bounding box center [478, 109] width 12 height 10
click at [520, 46] on es-notification-svg-icon at bounding box center [514, 40] width 17 height 15
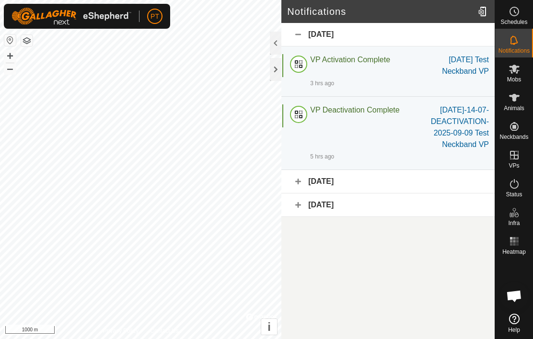
click at [341, 184] on div "[DATE]" at bounding box center [387, 181] width 213 height 23
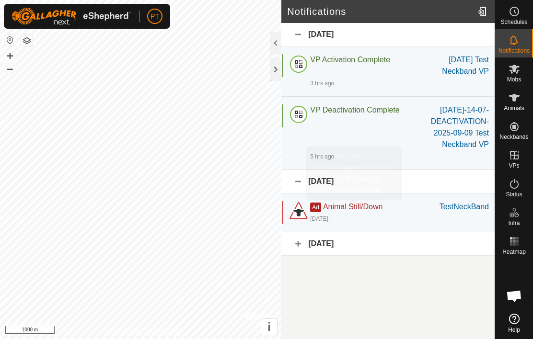
click at [359, 209] on span "Animal Still/Down" at bounding box center [352, 207] width 59 height 8
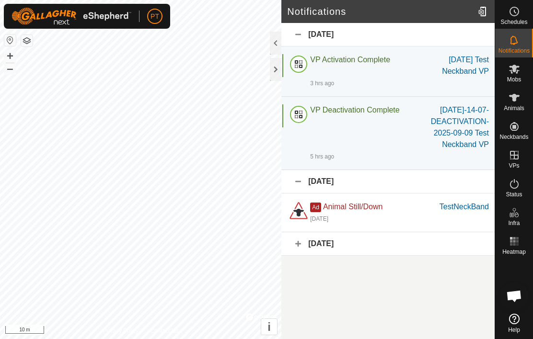
click at [330, 244] on div "[DATE]" at bounding box center [387, 243] width 213 height 23
click at [309, 282] on div at bounding box center [298, 275] width 23 height 23
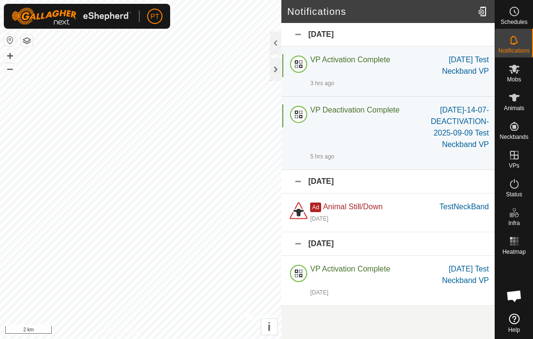
click at [466, 208] on div "TestNeckBand" at bounding box center [464, 207] width 49 height 12
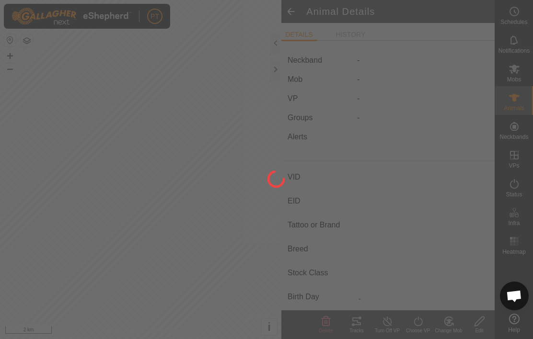
type input "TestNeckBand"
type input "-"
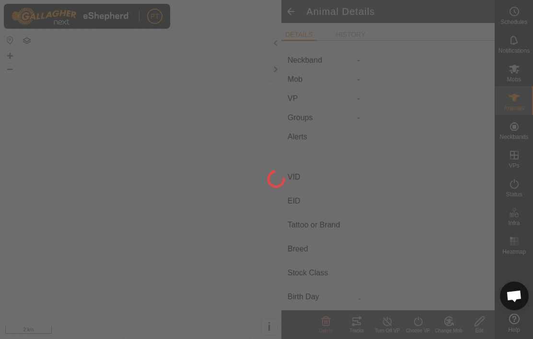
type input "0 kg"
type input "-"
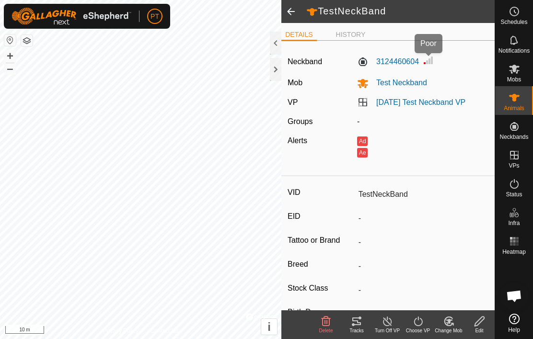
click at [425, 63] on img at bounding box center [429, 61] width 12 height 12
click at [432, 64] on img at bounding box center [429, 61] width 12 height 12
click at [431, 61] on img at bounding box center [429, 61] width 12 height 12
click at [392, 58] on label "3124460604" at bounding box center [388, 62] width 62 height 12
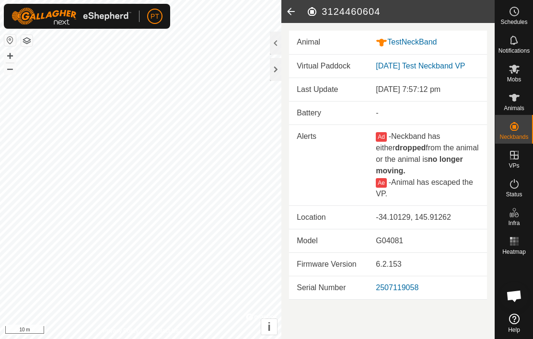
click at [295, 14] on icon at bounding box center [290, 11] width 19 height 23
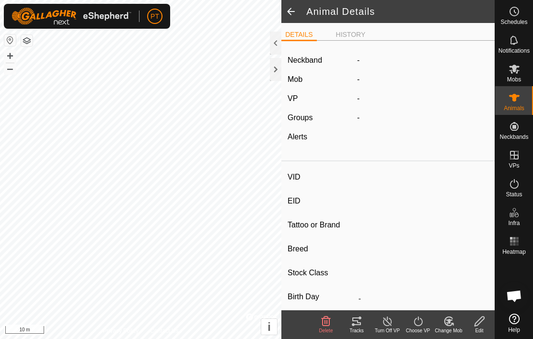
type input "TestNeckBand"
type input "-"
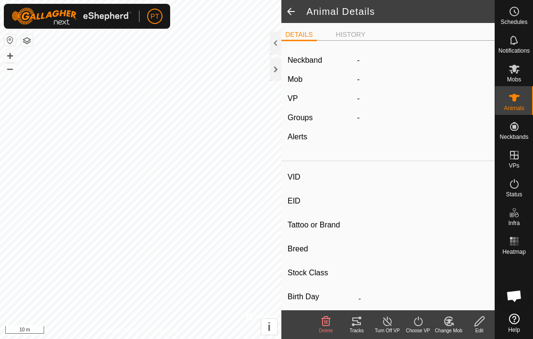
type input "0 kg"
type input "-"
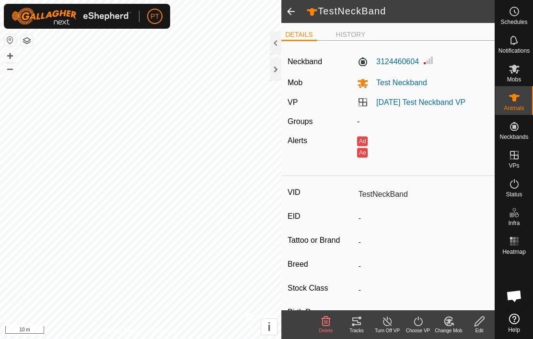
click at [299, 15] on span at bounding box center [290, 11] width 19 height 23
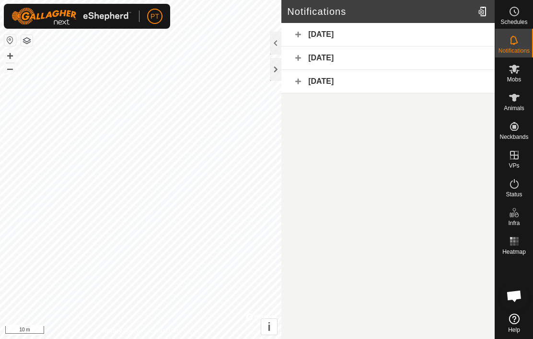
click at [440, 39] on div "[DATE]" at bounding box center [387, 34] width 213 height 23
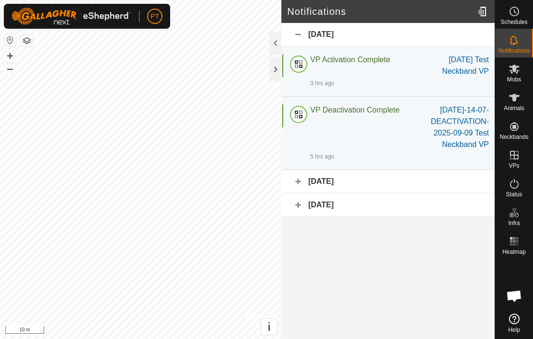
click at [465, 67] on div "[DATE] Test Neckband VP" at bounding box center [453, 65] width 71 height 23
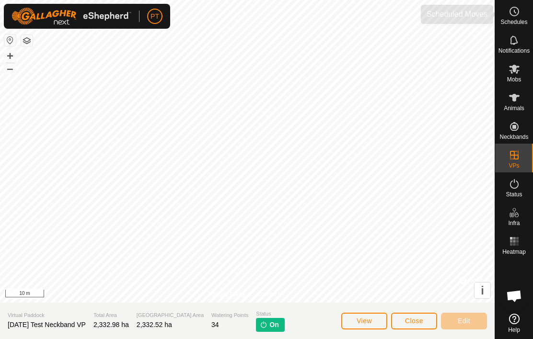
click at [520, 13] on icon at bounding box center [515, 12] width 12 height 12
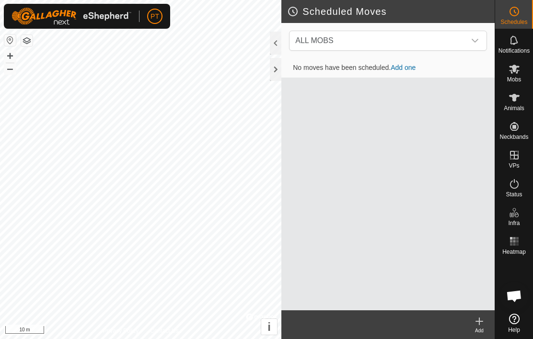
click at [276, 70] on div at bounding box center [276, 69] width 12 height 23
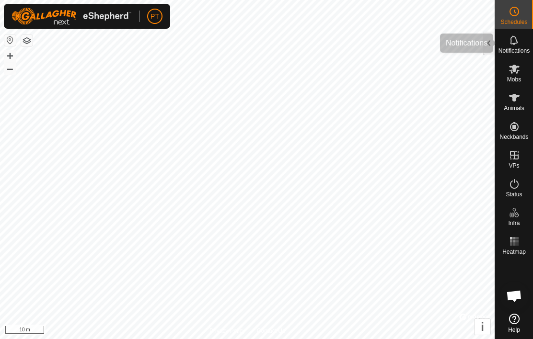
click at [513, 48] on span "Notifications" at bounding box center [514, 51] width 31 height 6
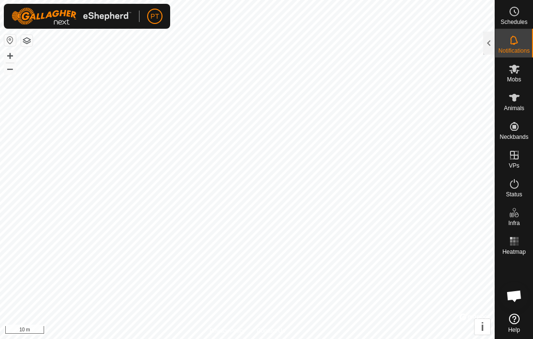
click at [489, 42] on div at bounding box center [489, 43] width 12 height 23
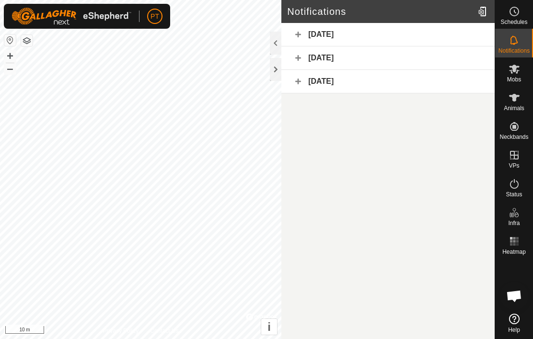
click at [484, 12] on div at bounding box center [483, 11] width 19 height 27
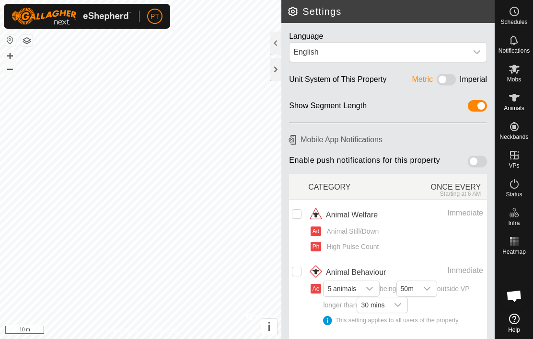
click at [480, 159] on span at bounding box center [477, 162] width 19 height 12
click at [299, 212] on input "checkbox" at bounding box center [297, 214] width 10 height 10
click at [302, 209] on input "Row Selected" at bounding box center [297, 214] width 10 height 10
checkbox input "false"
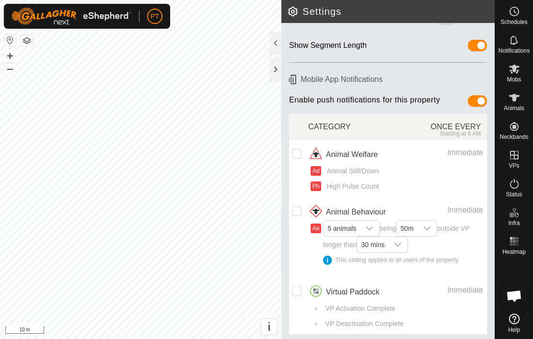
scroll to position [60, 0]
click at [303, 286] on td at bounding box center [298, 307] width 19 height 58
click at [301, 288] on input "Row Unselected" at bounding box center [297, 292] width 10 height 10
checkbox input "true"
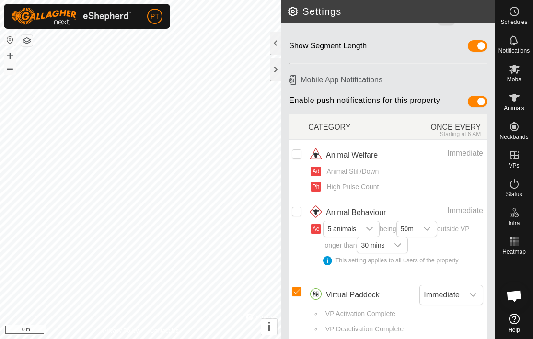
click at [483, 140] on td "Animal Welfare Immediate Ad Animal Still/Down Ph High Pulse Count" at bounding box center [397, 169] width 179 height 58
click at [284, 7] on header "Settings" at bounding box center [387, 11] width 213 height 23
click at [292, 11] on h2 "Settings" at bounding box center [391, 12] width 208 height 12
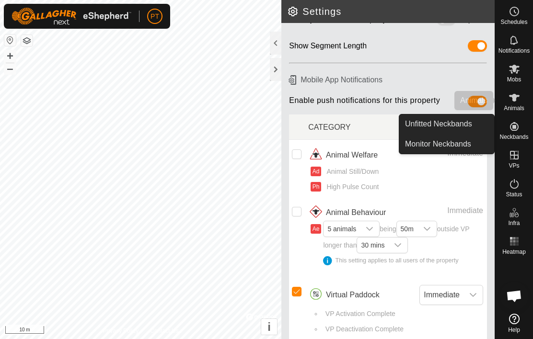
click at [508, 99] on es-animals-svg-icon at bounding box center [514, 97] width 17 height 15
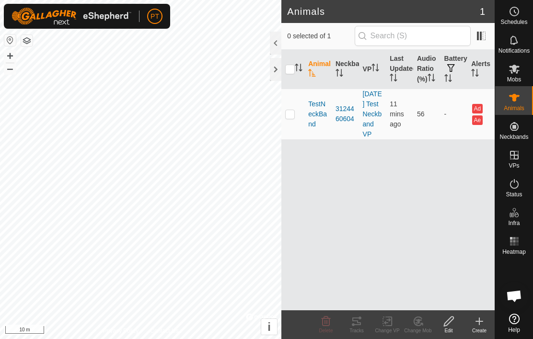
click at [363, 124] on link "[DATE] Test Neckband VP" at bounding box center [372, 114] width 19 height 48
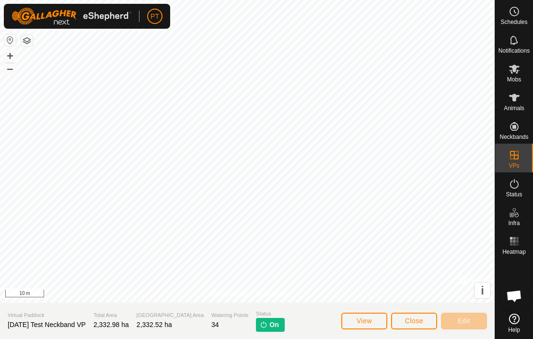
click at [355, 329] on button "View" at bounding box center [364, 321] width 46 height 17
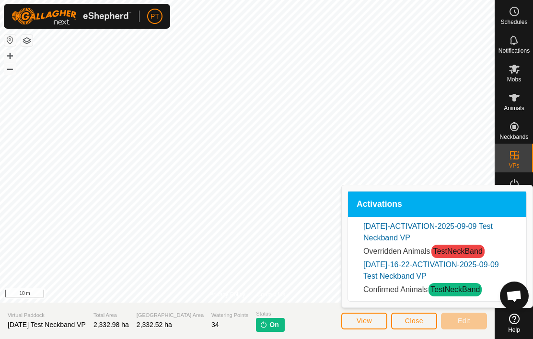
click at [371, 252] on span "Overridden Animals" at bounding box center [396, 251] width 67 height 8
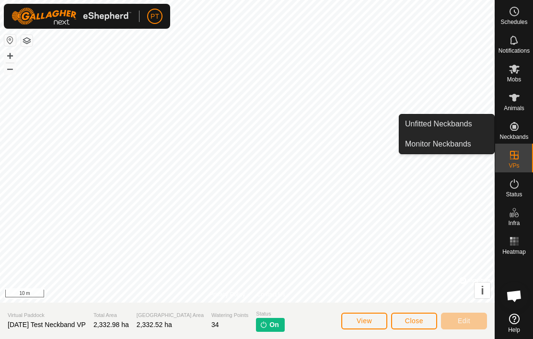
click at [425, 151] on link "Monitor Neckbands" at bounding box center [446, 144] width 95 height 19
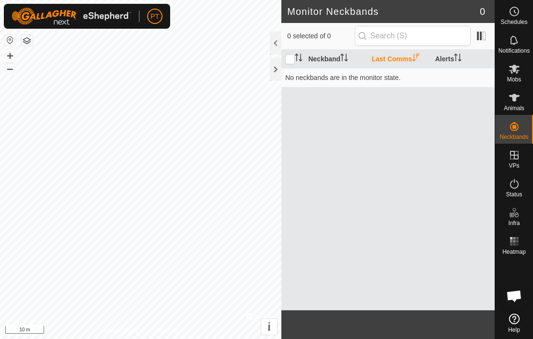
click at [290, 60] on input "checkbox" at bounding box center [290, 60] width 10 height 10
click at [289, 55] on input "checkbox" at bounding box center [290, 60] width 10 height 10
click at [286, 59] on input "checkbox" at bounding box center [290, 60] width 10 height 10
click at [286, 60] on input "checkbox" at bounding box center [290, 60] width 10 height 10
click at [286, 56] on input "checkbox" at bounding box center [290, 60] width 10 height 10
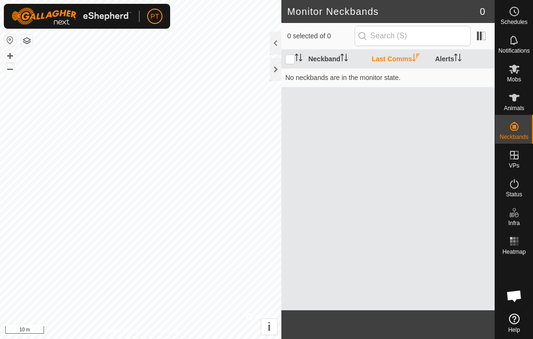
click at [287, 56] on input "checkbox" at bounding box center [290, 60] width 10 height 10
click at [287, 55] on input "checkbox" at bounding box center [290, 60] width 10 height 10
click at [285, 58] on input "checkbox" at bounding box center [290, 60] width 10 height 10
click at [278, 53] on div at bounding box center [276, 43] width 12 height 23
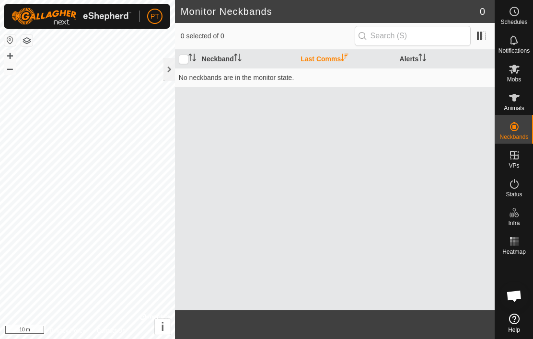
click at [279, 57] on th "Neckband" at bounding box center [247, 59] width 99 height 19
click at [214, 58] on th "Neckband" at bounding box center [247, 59] width 99 height 19
click at [179, 58] on input "checkbox" at bounding box center [184, 60] width 10 height 10
checkbox input "true"
click at [176, 54] on th at bounding box center [186, 59] width 23 height 19
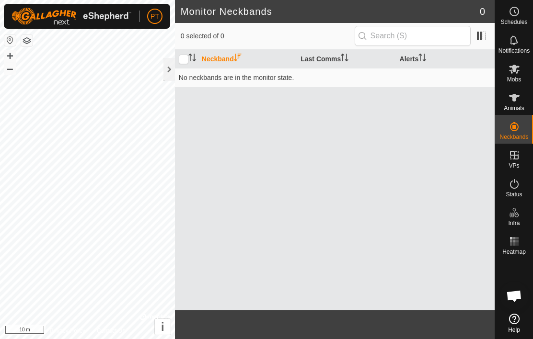
click at [26, 40] on button "button" at bounding box center [27, 41] width 12 height 12
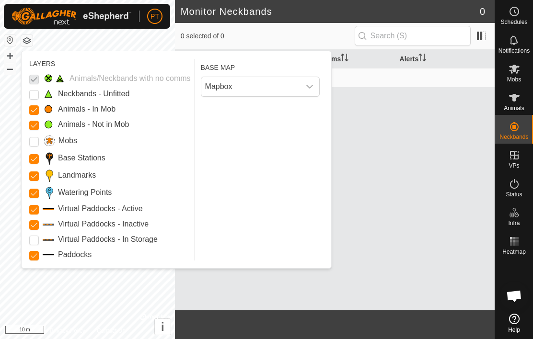
click at [377, 221] on div "Neckband Last Comms Alerts No neckbands are in the monitor state." at bounding box center [335, 180] width 320 height 261
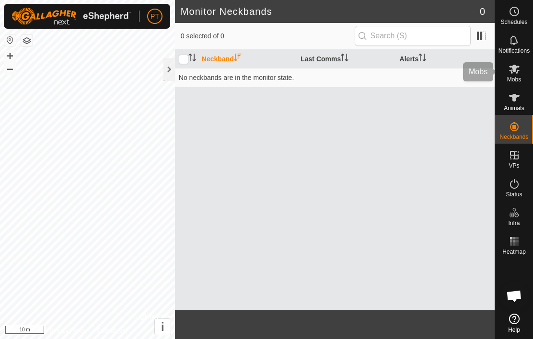
click at [507, 74] on es-mob-svg-icon at bounding box center [514, 68] width 17 height 15
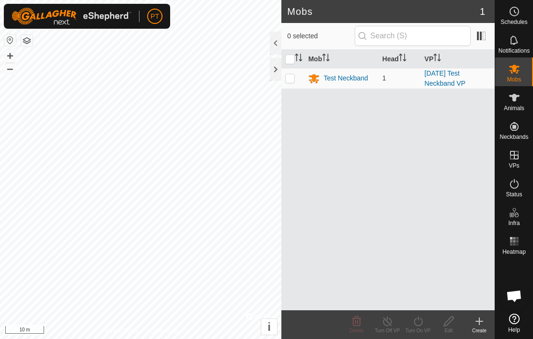
click at [441, 77] on link "[DATE] Test Neckband VP" at bounding box center [445, 79] width 41 height 18
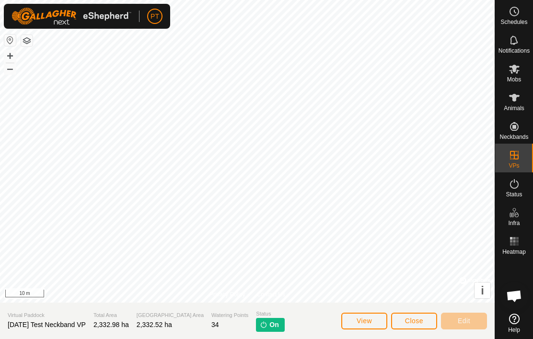
click at [260, 321] on img at bounding box center [264, 325] width 8 height 8
click at [93, 24] on img at bounding box center [72, 16] width 120 height 17
click at [53, 18] on img at bounding box center [72, 16] width 120 height 17
click at [163, 14] on div "PT My Account Settings Logout" at bounding box center [87, 16] width 166 height 25
click at [92, 22] on img at bounding box center [72, 16] width 120 height 17
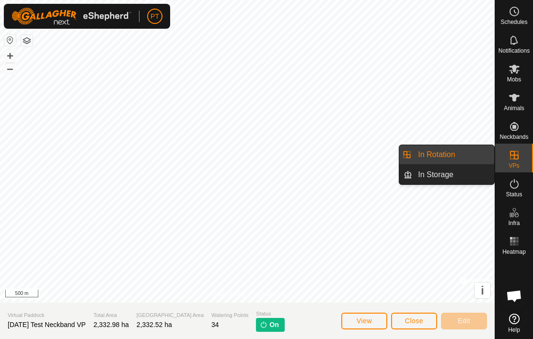
click at [436, 177] on span "In Storage" at bounding box center [435, 175] width 35 height 12
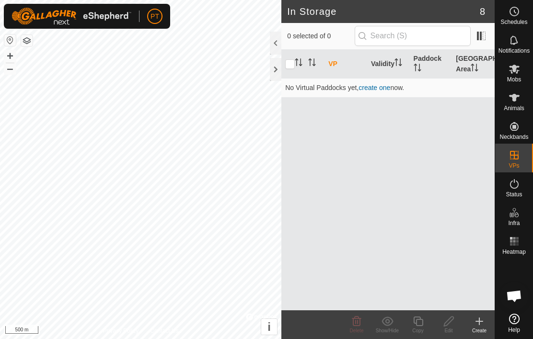
click at [275, 68] on div at bounding box center [276, 69] width 12 height 23
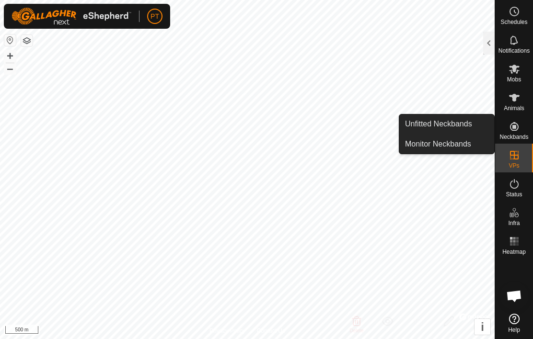
click at [464, 147] on span "Monitor Neckbands" at bounding box center [438, 145] width 66 height 12
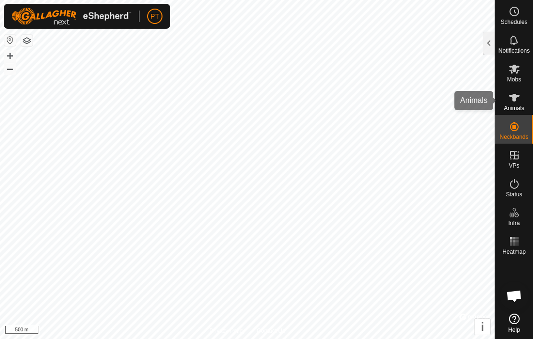
click at [514, 99] on icon at bounding box center [514, 98] width 11 height 8
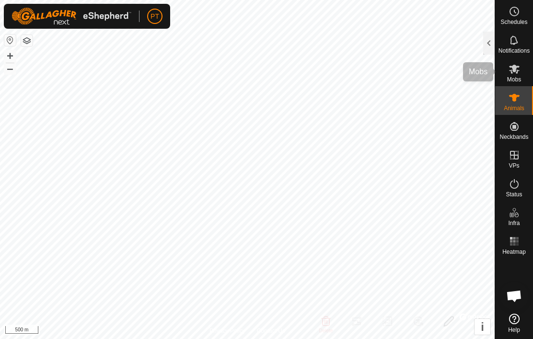
click at [513, 75] on es-mob-svg-icon at bounding box center [514, 68] width 17 height 15
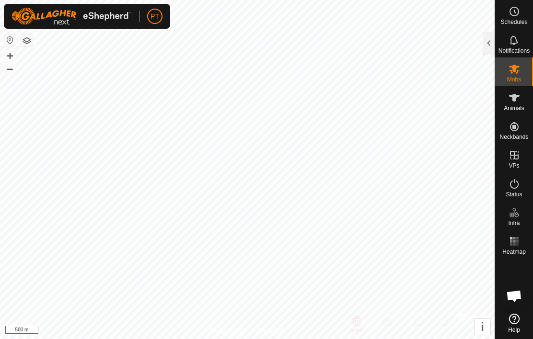
click at [484, 43] on div at bounding box center [489, 43] width 12 height 23
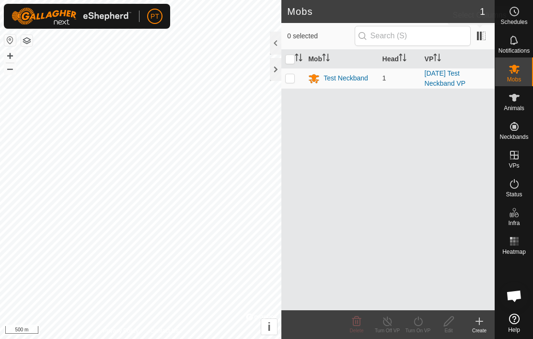
click at [481, 36] on span at bounding box center [481, 35] width 15 height 15
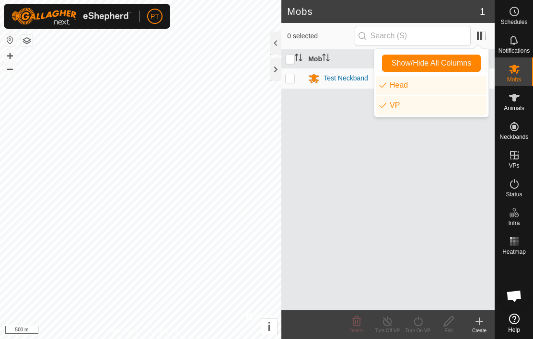
click at [484, 35] on span at bounding box center [481, 35] width 15 height 15
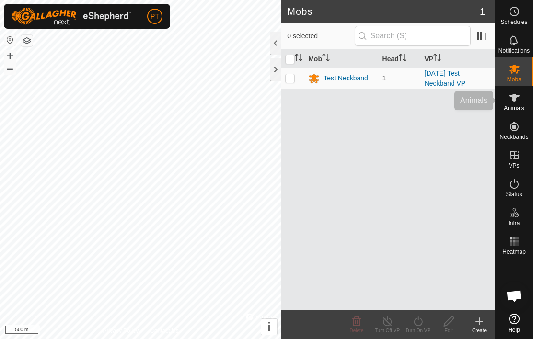
click at [516, 106] on span "Animals" at bounding box center [514, 108] width 21 height 6
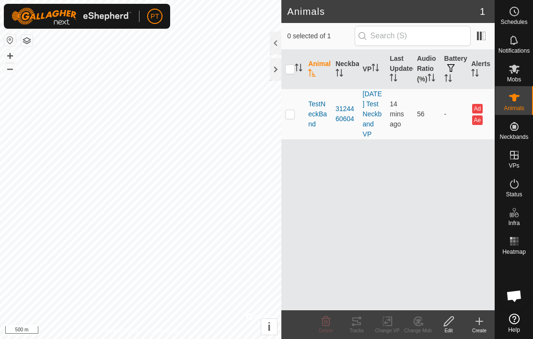
click at [454, 72] on span "button" at bounding box center [451, 68] width 8 height 8
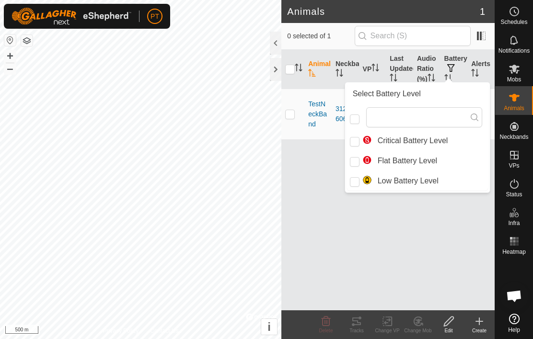
click at [355, 142] on input "Critical Battery Level" at bounding box center [355, 142] width 10 height 10
checkbox input "true"
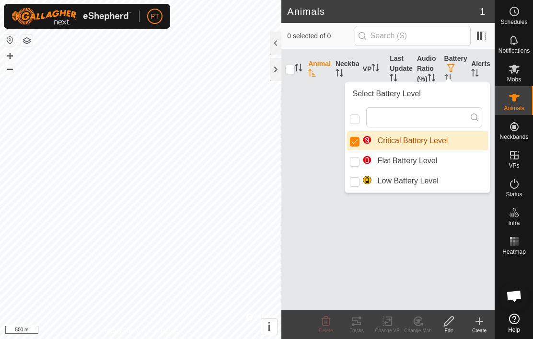
click at [356, 160] on input "Flat Battery Level" at bounding box center [355, 162] width 10 height 10
checkbox input "true"
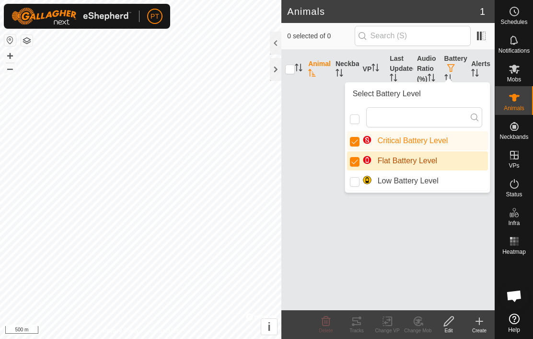
click at [356, 185] on input "Low Battery Level" at bounding box center [355, 182] width 10 height 10
checkbox input "true"
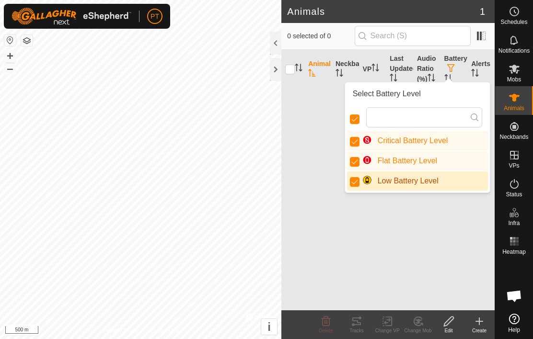
click at [441, 222] on div "Animal Neckband VP Last Updated Audio Ratio (%) Battery Alerts" at bounding box center [387, 180] width 213 height 261
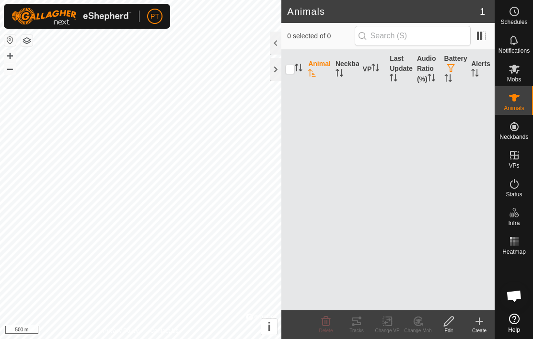
click at [290, 73] on input "checkbox" at bounding box center [290, 70] width 10 height 10
click at [293, 74] on input "checkbox" at bounding box center [290, 70] width 10 height 10
checkbox input "false"
click at [278, 70] on div at bounding box center [276, 69] width 12 height 23
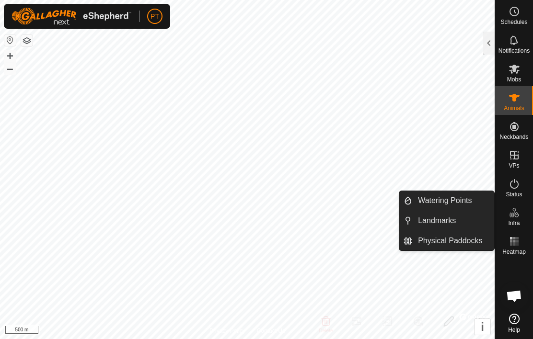
click at [466, 246] on span "Physical Paddocks" at bounding box center [450, 241] width 64 height 12
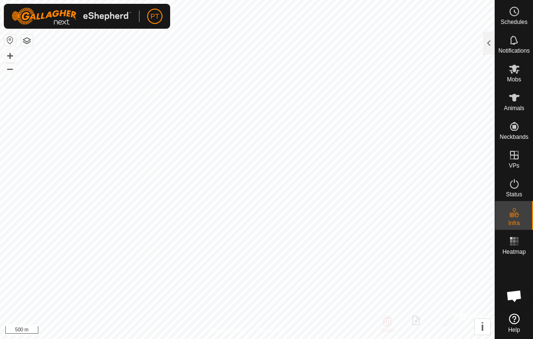
click at [488, 41] on div at bounding box center [489, 43] width 12 height 23
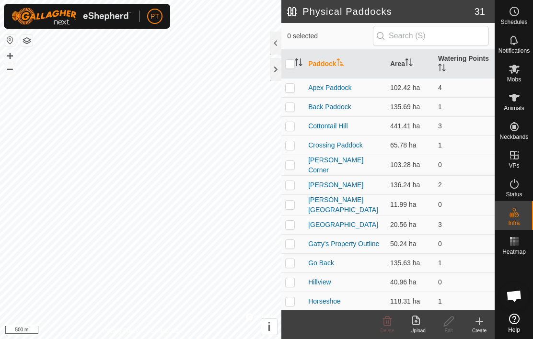
click at [478, 322] on icon at bounding box center [479, 322] width 7 height 0
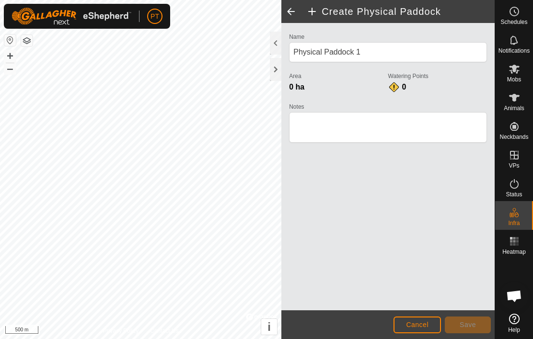
click at [424, 327] on span "Cancel" at bounding box center [417, 325] width 23 height 8
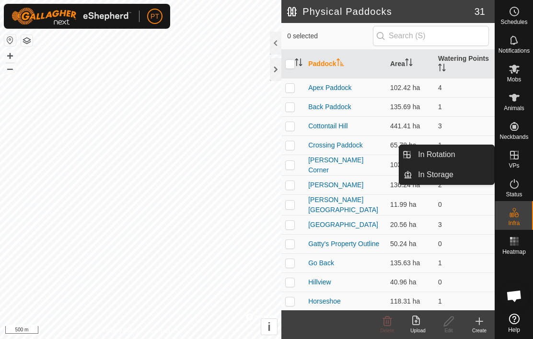
click at [448, 155] on span "In Rotation" at bounding box center [436, 155] width 37 height 12
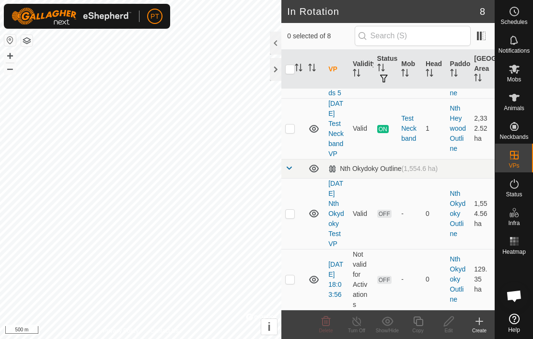
scroll to position [334, 0]
click at [460, 203] on link "Nth Okydoky Outline" at bounding box center [458, 214] width 16 height 48
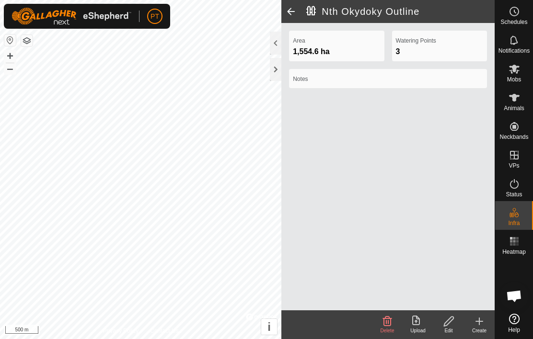
click at [294, 9] on span at bounding box center [290, 11] width 19 height 23
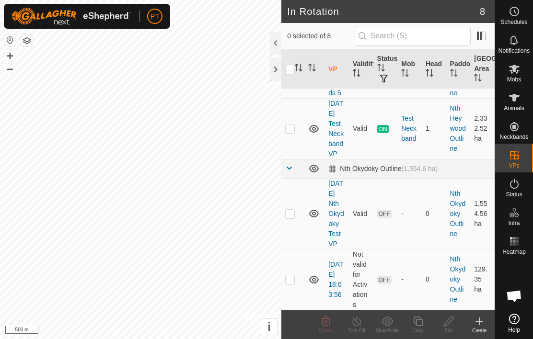
scroll to position [334, 0]
click at [466, 280] on td "Nth Okydoky Outline" at bounding box center [458, 279] width 24 height 61
click at [460, 280] on link "Nth Okydoky Outline" at bounding box center [458, 279] width 16 height 48
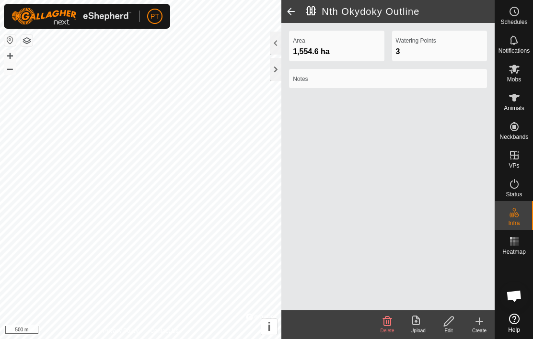
click at [292, 6] on span at bounding box center [290, 11] width 19 height 23
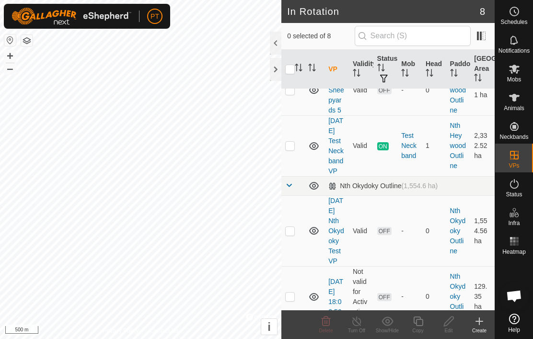
scroll to position [248, 0]
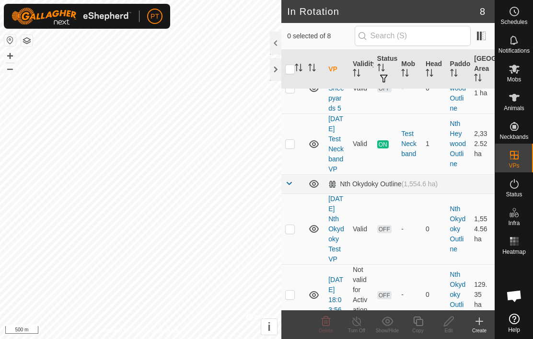
click at [343, 173] on link "[DATE] Test Neckband VP" at bounding box center [335, 144] width 15 height 58
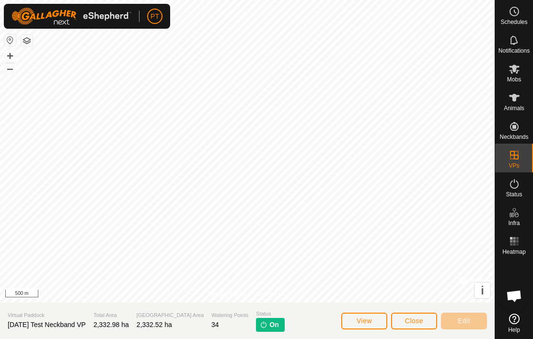
click at [467, 324] on span "Edit" at bounding box center [464, 321] width 12 height 8
click at [474, 312] on div "Edit" at bounding box center [464, 321] width 46 height 23
click at [420, 321] on span "Close" at bounding box center [414, 321] width 18 height 8
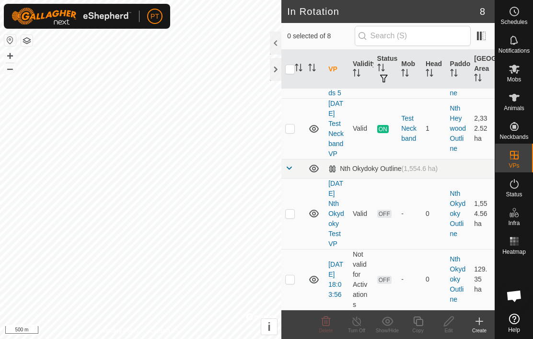
scroll to position [334, 0]
click at [334, 280] on link "[DATE] 18:03:56" at bounding box center [335, 280] width 15 height 38
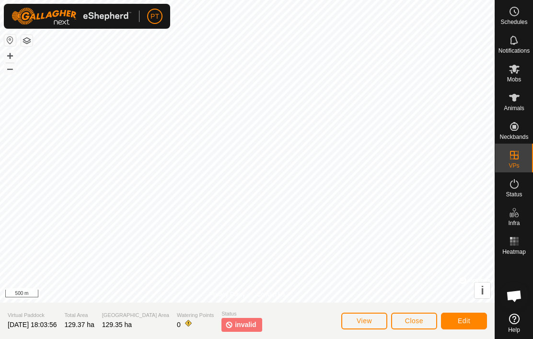
click at [472, 320] on button "Edit" at bounding box center [464, 321] width 46 height 17
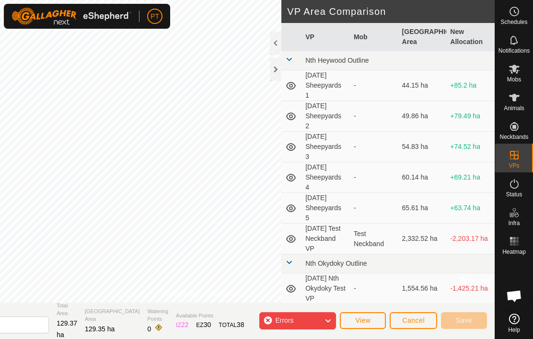
click at [315, 320] on div "Errors" at bounding box center [297, 321] width 77 height 17
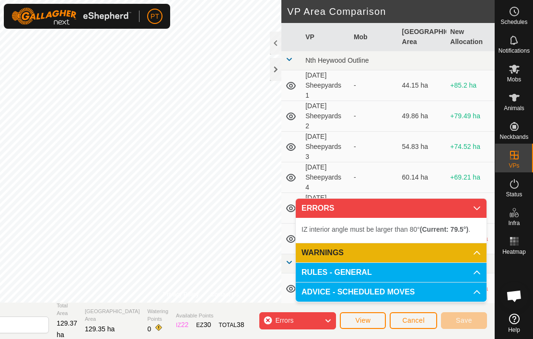
click at [314, 320] on div "Errors" at bounding box center [297, 321] width 77 height 17
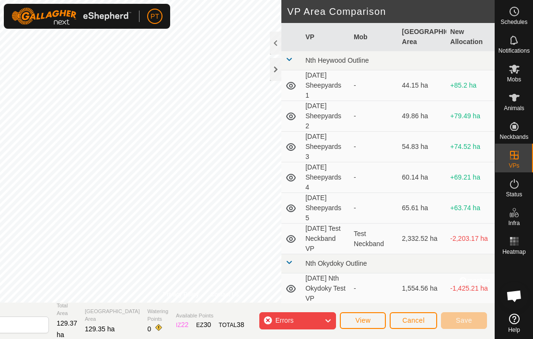
click at [325, 318] on icon at bounding box center [328, 321] width 8 height 12
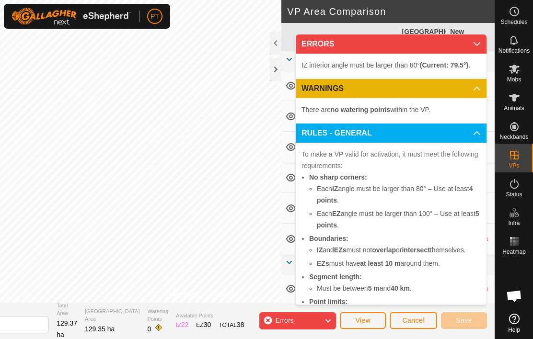
click at [365, 325] on button "View" at bounding box center [363, 321] width 46 height 17
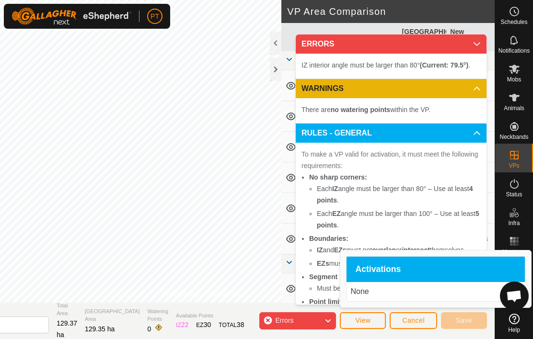
click at [369, 320] on span "View" at bounding box center [362, 321] width 15 height 8
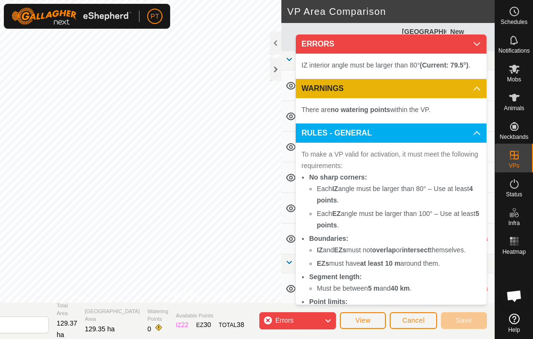
click at [476, 40] on icon at bounding box center [477, 44] width 8 height 8
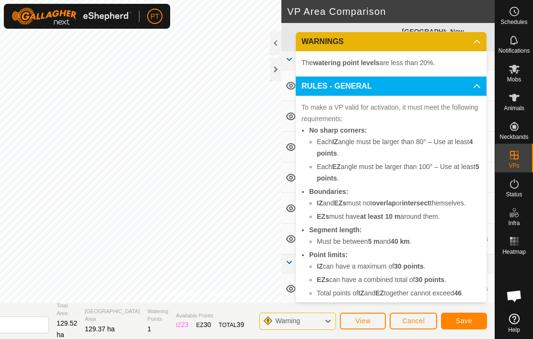
click at [477, 313] on icon at bounding box center [477, 317] width 8 height 8
click at [475, 313] on icon at bounding box center [477, 317] width 8 height 8
click at [479, 40] on icon at bounding box center [477, 42] width 7 height 4
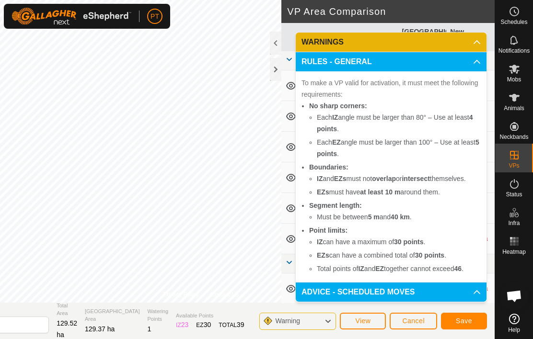
click at [480, 65] on p-accordion-header "RULES - GENERAL" at bounding box center [391, 61] width 191 height 19
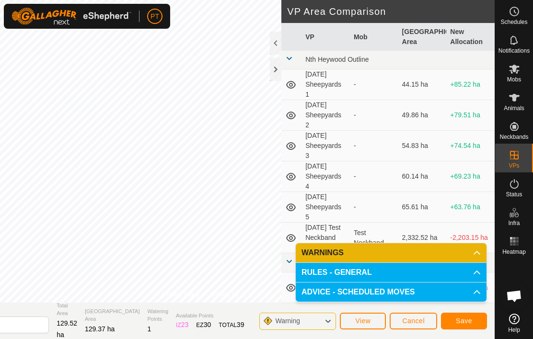
scroll to position [11, 0]
click at [299, 319] on span "Warning" at bounding box center [287, 321] width 25 height 8
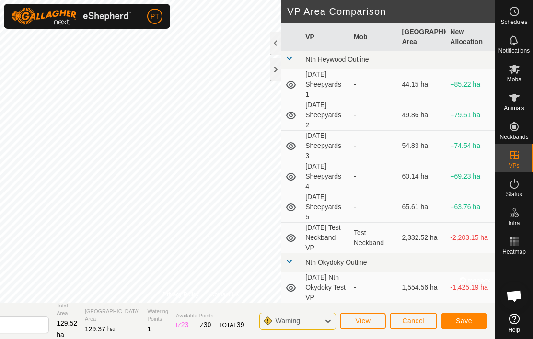
click at [329, 316] on icon at bounding box center [328, 321] width 8 height 12
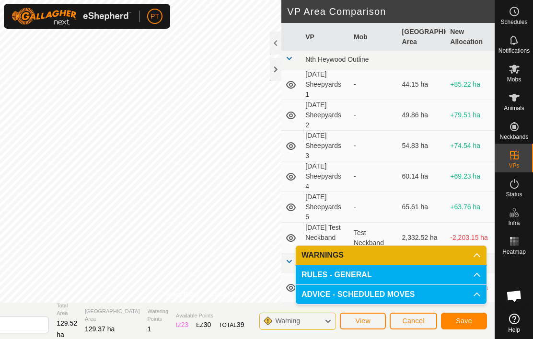
click at [477, 255] on icon at bounding box center [477, 256] width 8 height 8
click at [478, 275] on icon at bounding box center [477, 275] width 7 height 4
click at [476, 295] on icon at bounding box center [477, 295] width 8 height 8
click at [465, 325] on span "Save" at bounding box center [464, 321] width 16 height 8
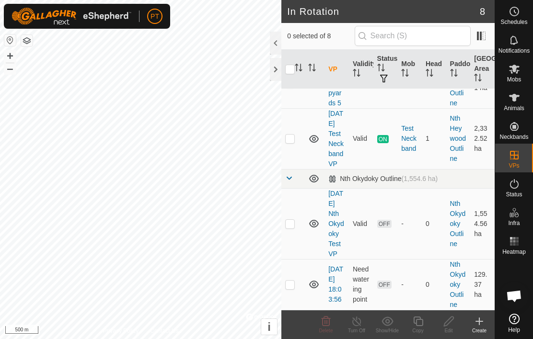
scroll to position [324, 0]
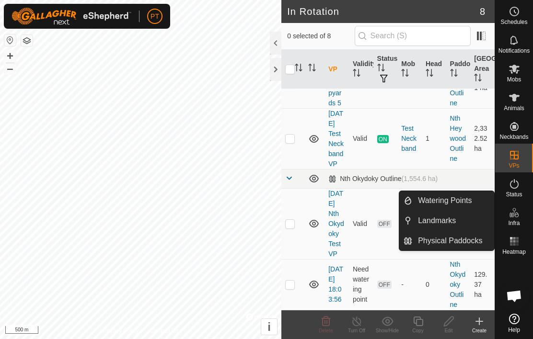
click at [438, 207] on link "Watering Points" at bounding box center [453, 200] width 82 height 19
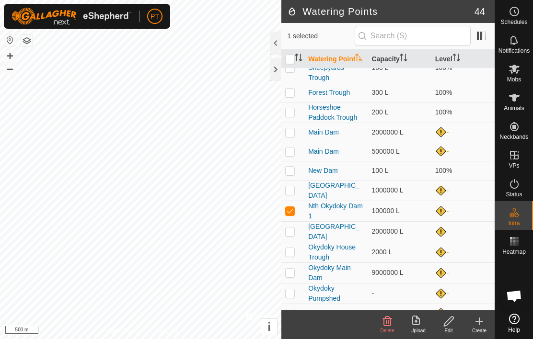
scroll to position [325, 0]
click at [450, 325] on icon at bounding box center [449, 322] width 12 height 12
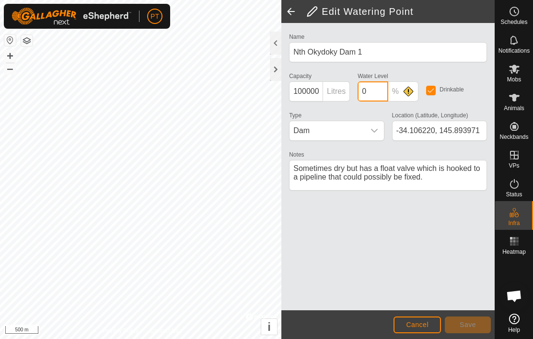
click at [376, 94] on input "0" at bounding box center [373, 91] width 31 height 20
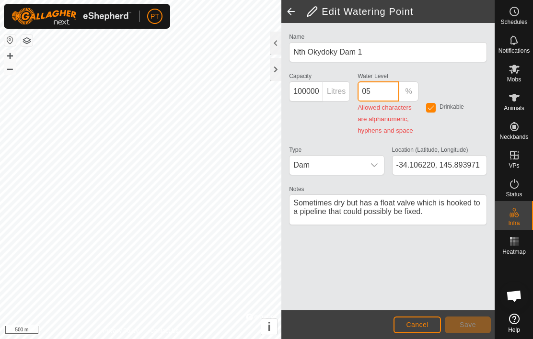
type input "0"
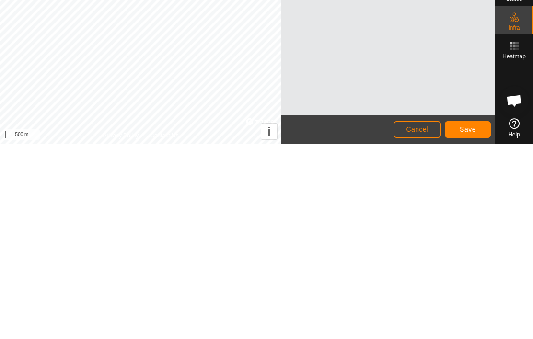
type input "50"
click at [472, 321] on span "Save" at bounding box center [468, 325] width 16 height 8
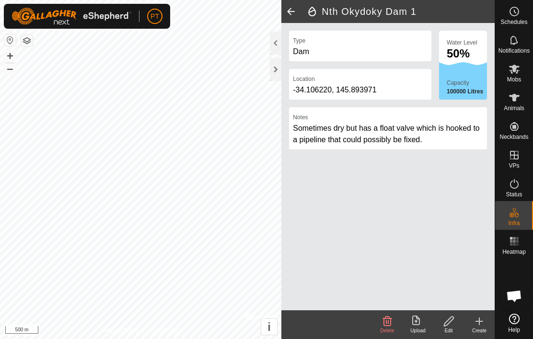
click at [290, 9] on span at bounding box center [290, 11] width 19 height 23
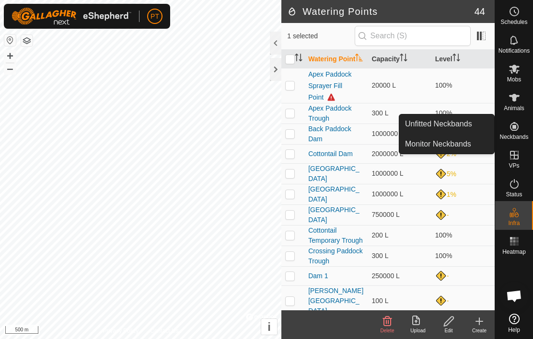
click at [515, 131] on icon at bounding box center [514, 126] width 9 height 9
click at [519, 102] on icon at bounding box center [515, 98] width 12 height 12
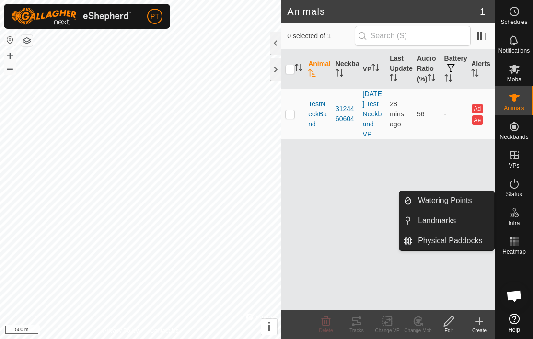
click at [469, 240] on span "Physical Paddocks" at bounding box center [450, 241] width 64 height 12
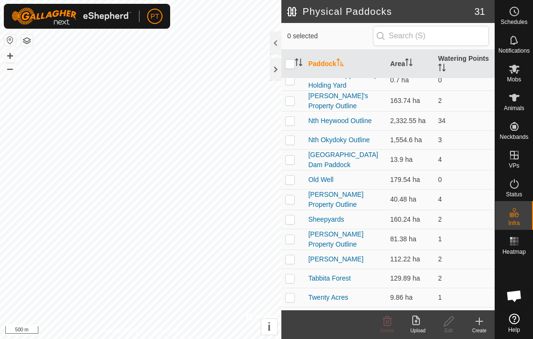
scroll to position [301, 0]
click at [294, 137] on p-checkbox at bounding box center [290, 141] width 10 height 8
checkbox input "true"
click at [351, 139] on link "Nth Okydoky Outline" at bounding box center [338, 141] width 61 height 8
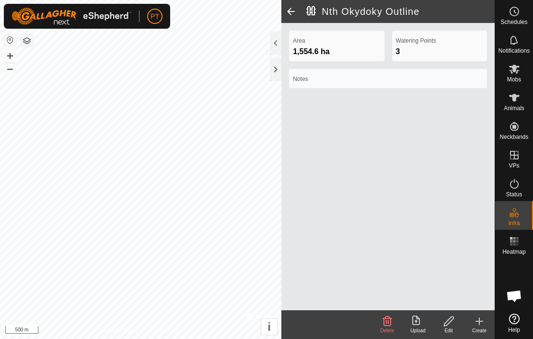
click at [293, 9] on span at bounding box center [290, 11] width 19 height 23
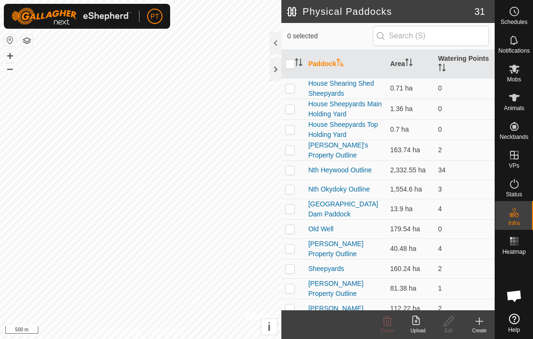
scroll to position [251, 0]
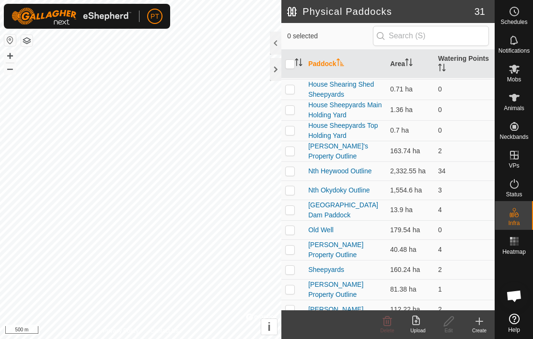
click at [294, 209] on p-checkbox at bounding box center [290, 210] width 10 height 8
click at [289, 206] on p-checkbox at bounding box center [290, 210] width 10 height 8
checkbox input "false"
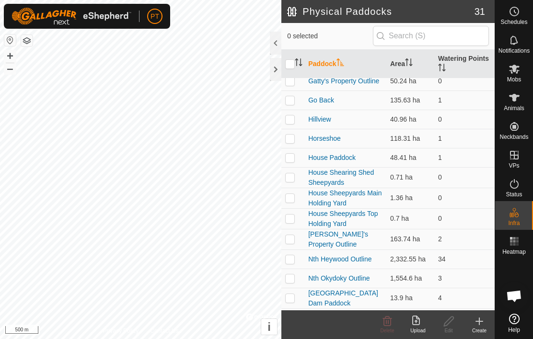
scroll to position [163, 0]
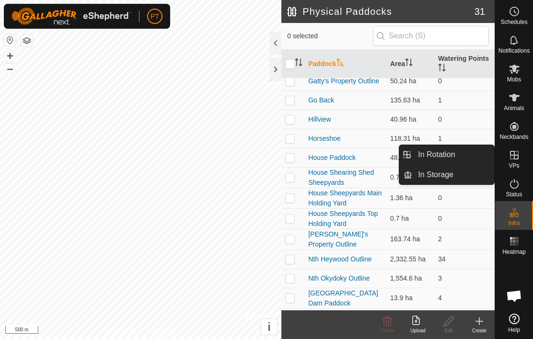
click at [513, 160] on icon at bounding box center [515, 156] width 12 height 12
click at [444, 157] on span "In Rotation" at bounding box center [436, 155] width 37 height 12
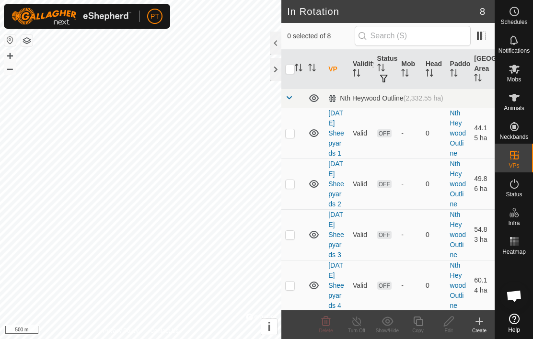
click at [450, 157] on link "Nth Heywood Outline" at bounding box center [458, 133] width 16 height 48
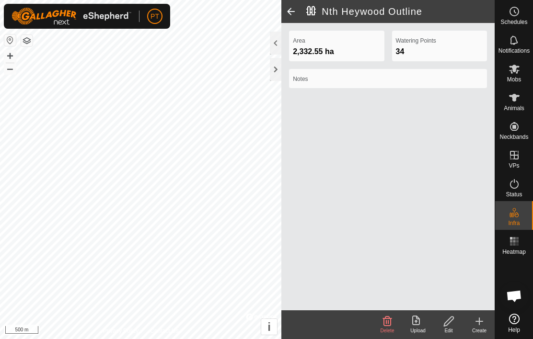
click at [297, 5] on span at bounding box center [290, 11] width 19 height 23
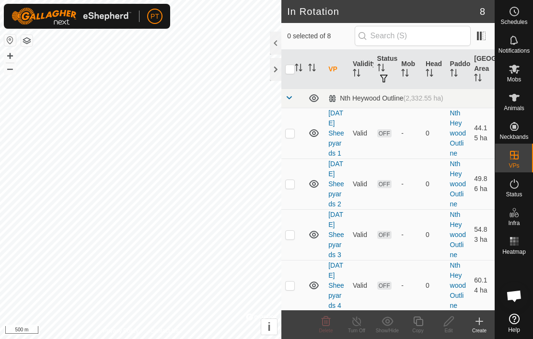
click at [292, 10] on h2 "In Rotation" at bounding box center [383, 12] width 193 height 12
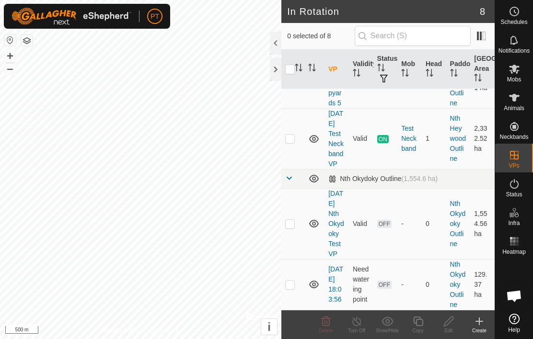
scroll to position [324, 0]
click at [339, 141] on link "[DATE] Test Neckband VP" at bounding box center [335, 139] width 15 height 58
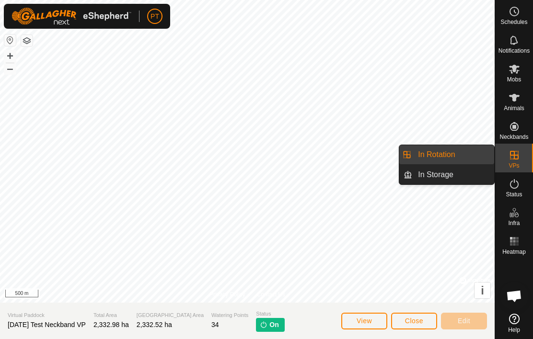
click at [468, 155] on link "In Rotation" at bounding box center [453, 154] width 82 height 19
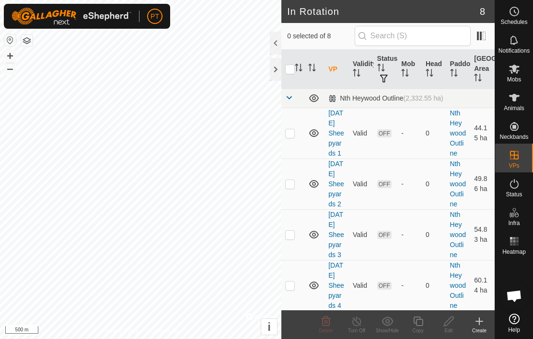
click at [450, 156] on link "Nth Heywood Outline" at bounding box center [458, 133] width 16 height 48
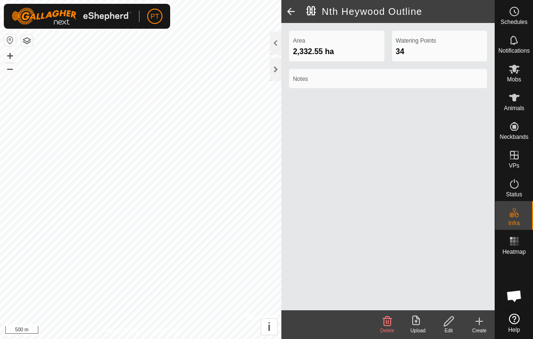
click at [296, 10] on span at bounding box center [290, 11] width 19 height 23
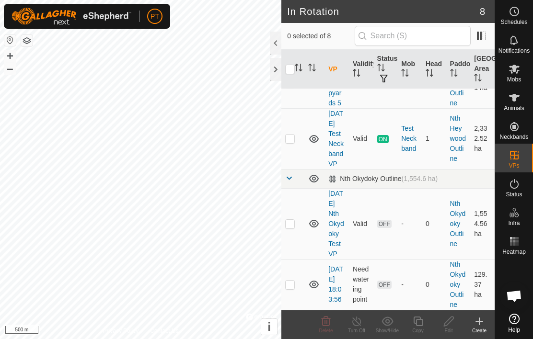
scroll to position [324, 0]
click at [340, 227] on link "[DATE] Nth Okydoky Test VP" at bounding box center [336, 224] width 16 height 68
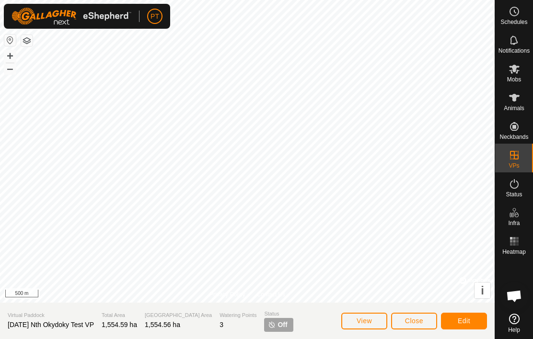
click at [370, 320] on span "View" at bounding box center [364, 321] width 15 height 8
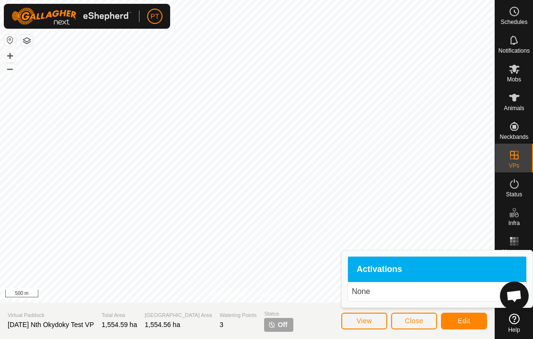
click at [367, 296] on p "None" at bounding box center [437, 292] width 171 height 12
click at [475, 324] on button "Edit" at bounding box center [464, 321] width 46 height 17
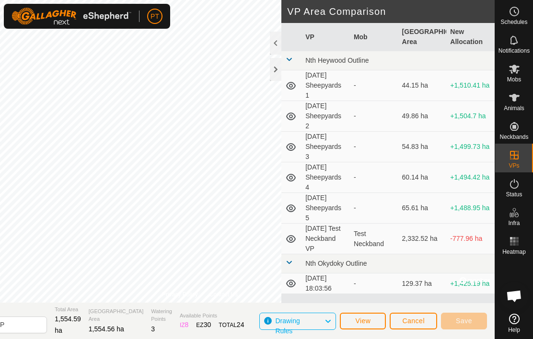
scroll to position [1, 0]
